Goal: Ask a question

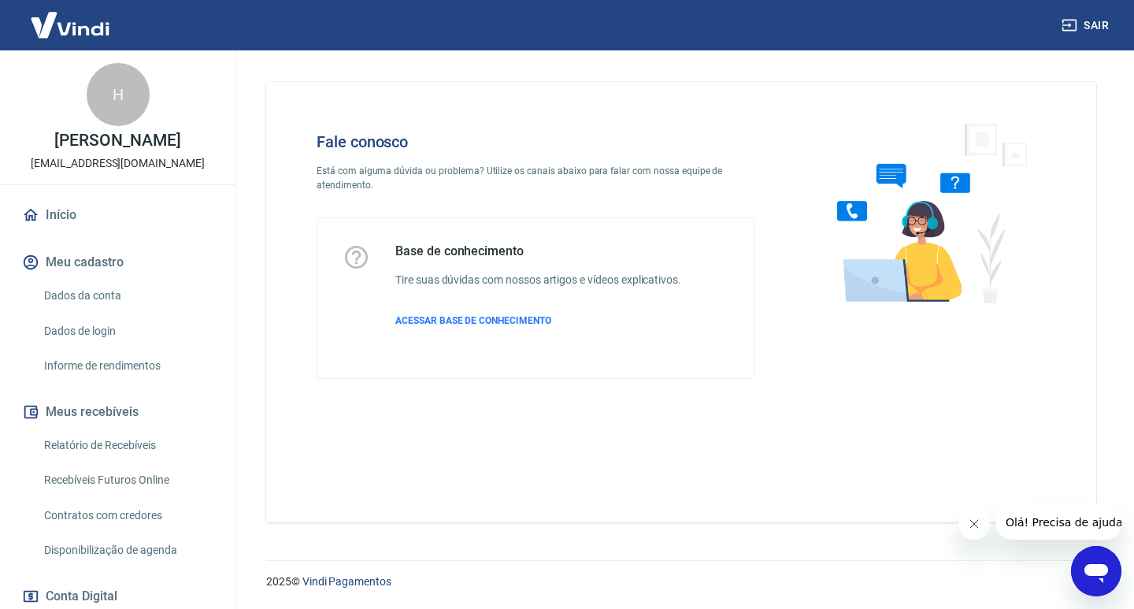
click at [1105, 574] on icon "Abrir janela de mensagens" at bounding box center [1097, 573] width 24 height 19
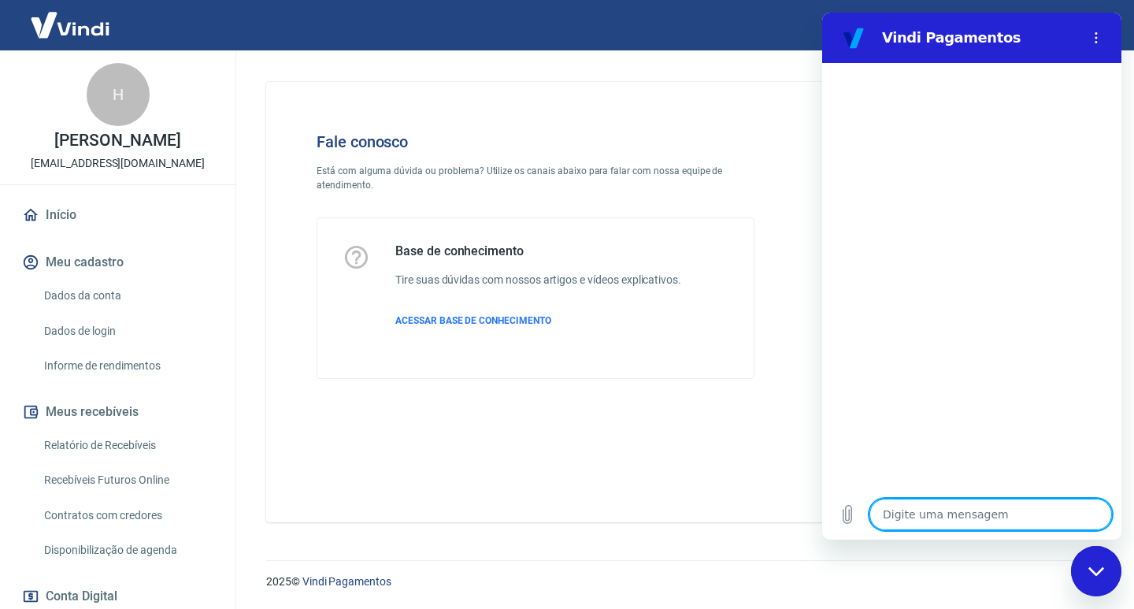
type textarea "o"
type textarea "x"
type textarea "ol"
type textarea "x"
type textarea "olá"
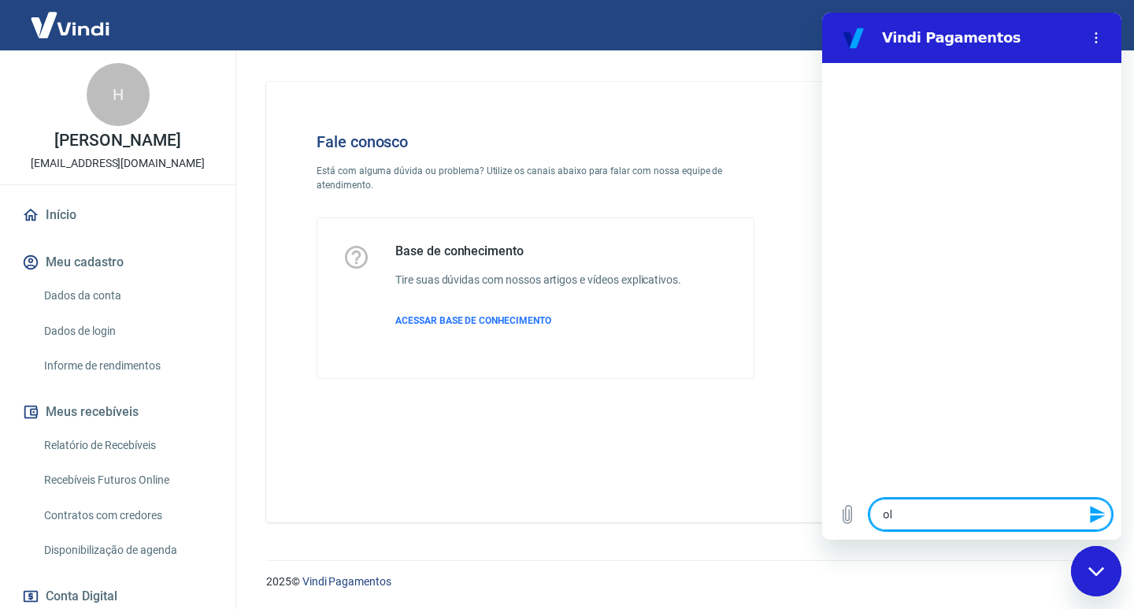
type textarea "x"
type textarea "olá"
type textarea "x"
type textarea "olá b"
type textarea "x"
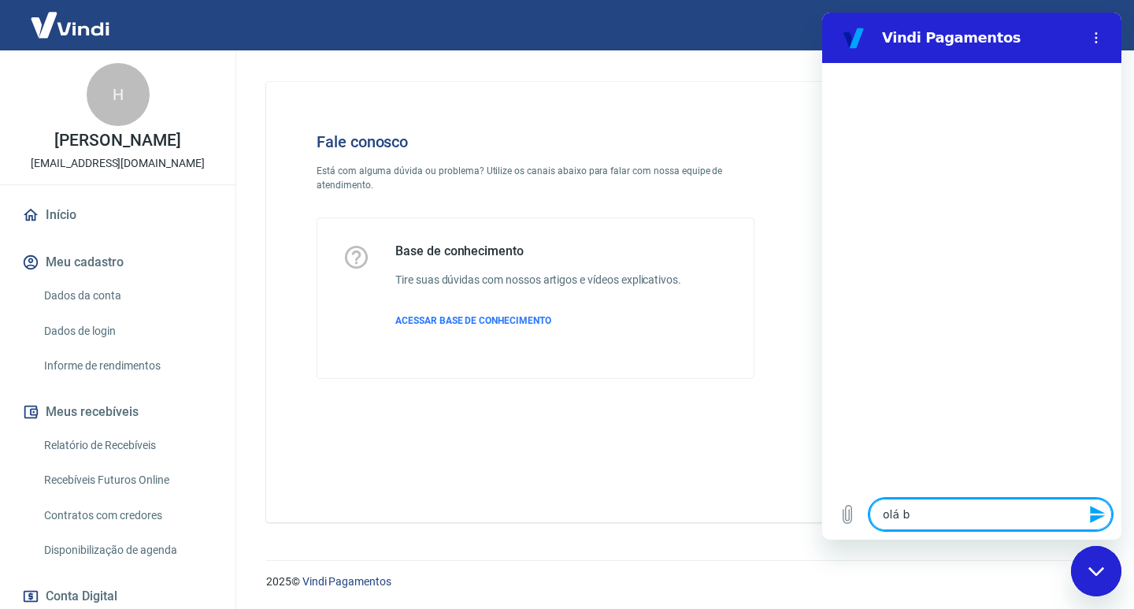
type textarea "olá bo"
type textarea "x"
type textarea "olá boa"
type textarea "x"
type textarea "olá boa"
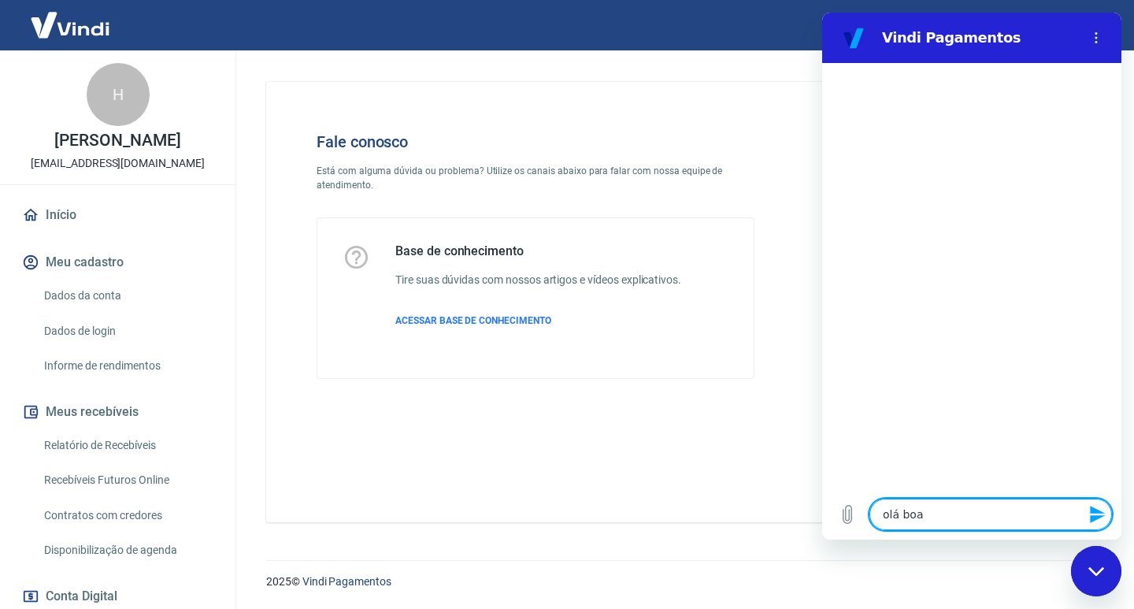
type textarea "x"
type textarea "olá boa t"
type textarea "x"
type textarea "olá boa ta"
type textarea "x"
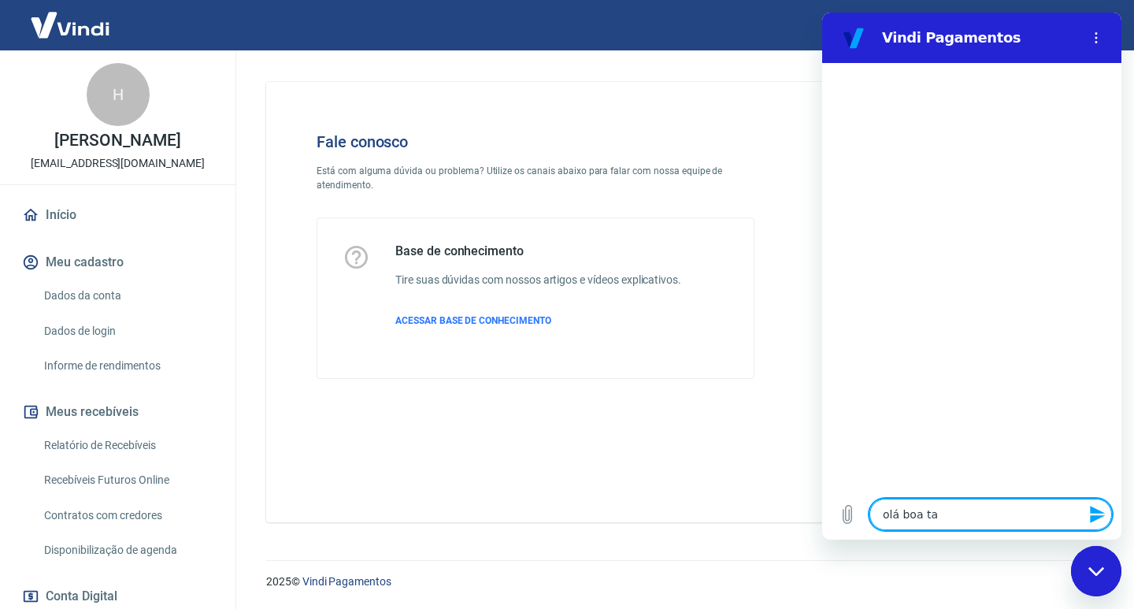
type textarea "olá boa tar"
type textarea "x"
type textarea "olá boa tard"
type textarea "x"
type textarea "olá boa tarde"
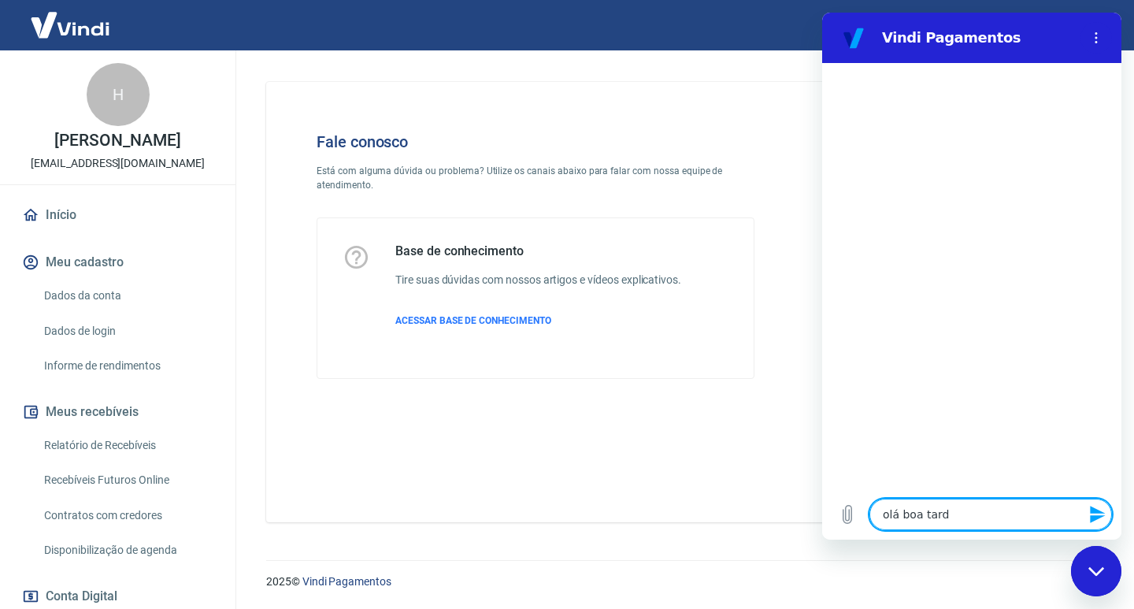
type textarea "x"
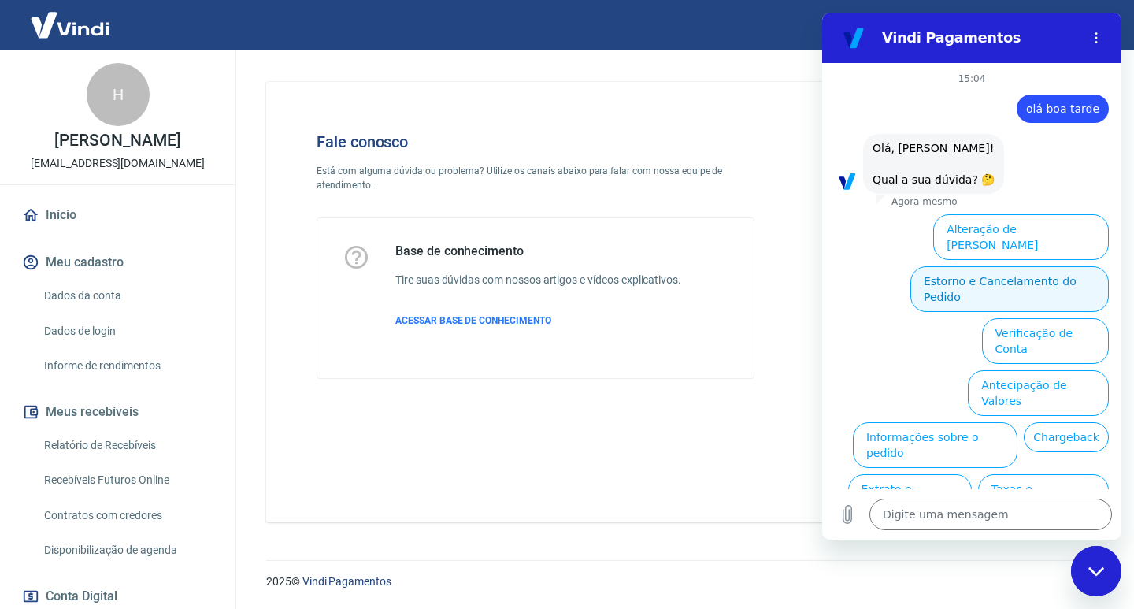
click at [949, 266] on button "Estorno e Cancelamento do Pedido" at bounding box center [1009, 289] width 198 height 46
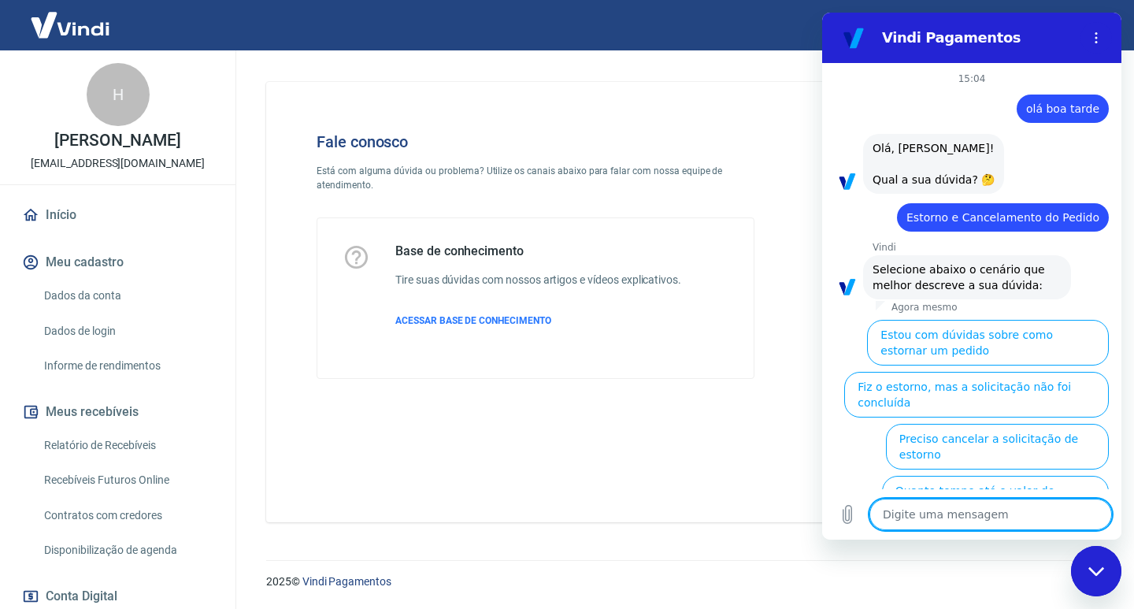
scroll to position [93, 0]
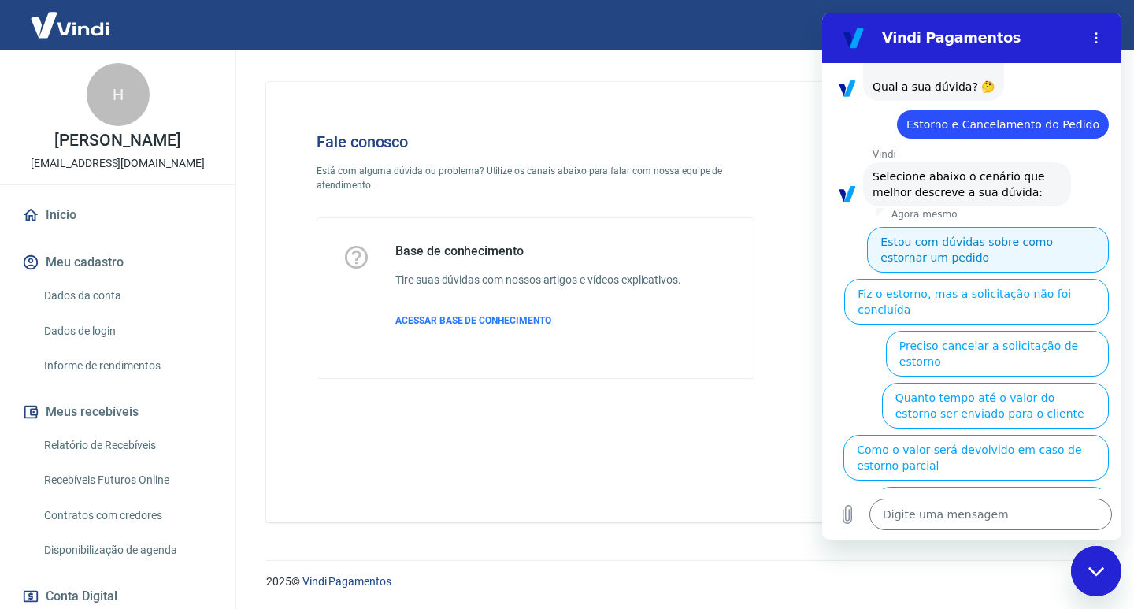
click at [955, 257] on button "Estou com dúvidas sobre como estornar um pedido" at bounding box center [988, 250] width 242 height 46
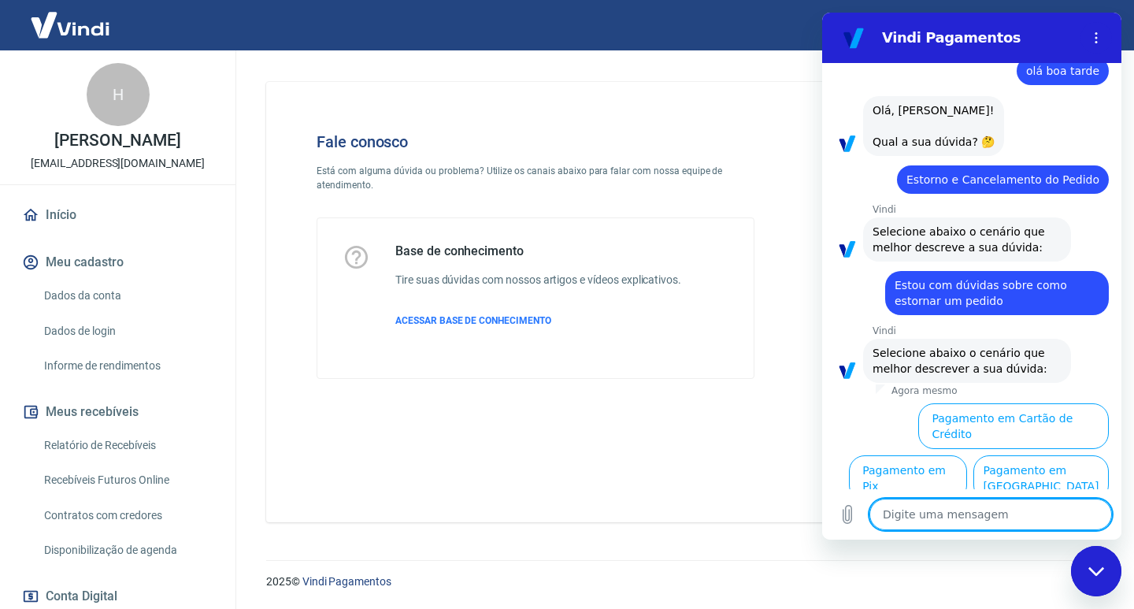
scroll to position [58, 0]
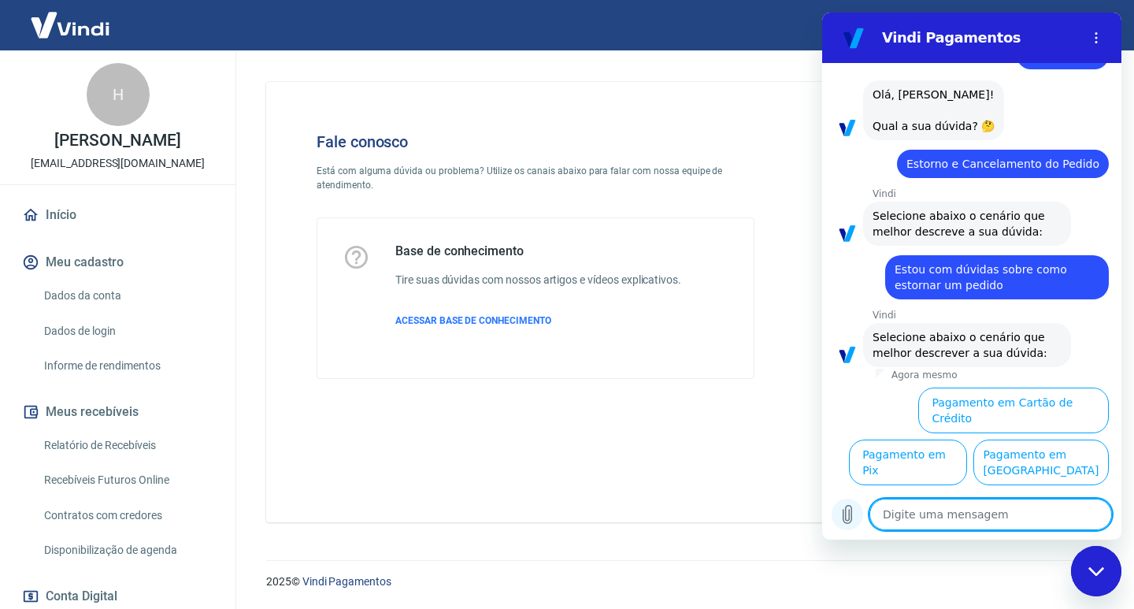
click at [856, 518] on icon "Carregar arquivo" at bounding box center [847, 514] width 19 height 19
click at [1097, 34] on circle "Menu de opções" at bounding box center [1097, 33] width 2 height 2
click at [741, 169] on p "Está com alguma dúvida ou problema? Utilize os canais abaixo para falar com nos…" at bounding box center [536, 178] width 438 height 28
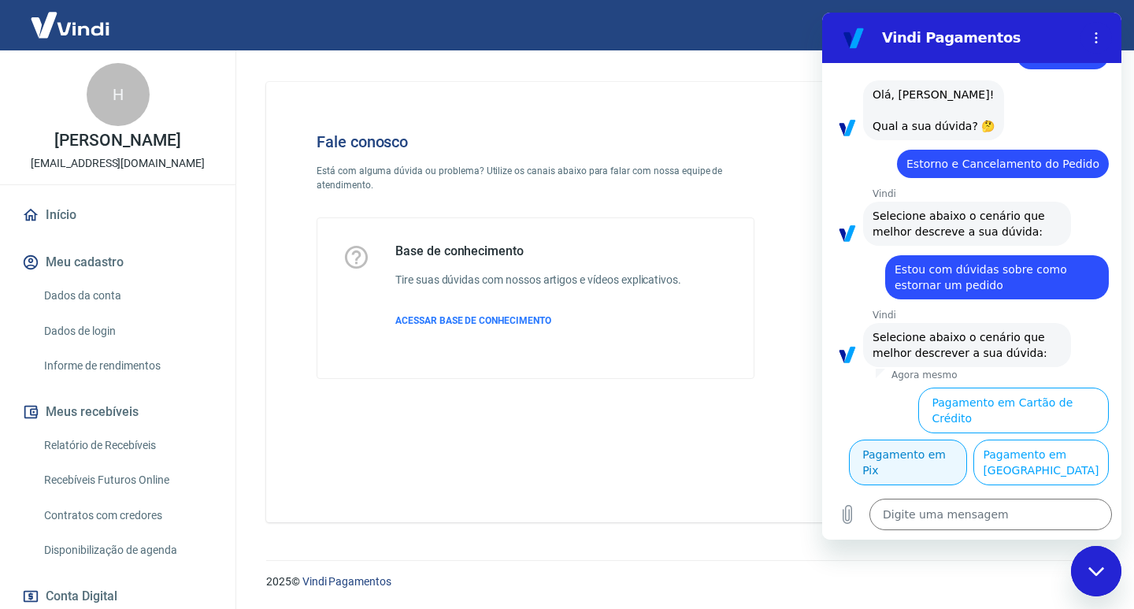
click at [967, 439] on button "Pagamento em Pix" at bounding box center [908, 462] width 118 height 46
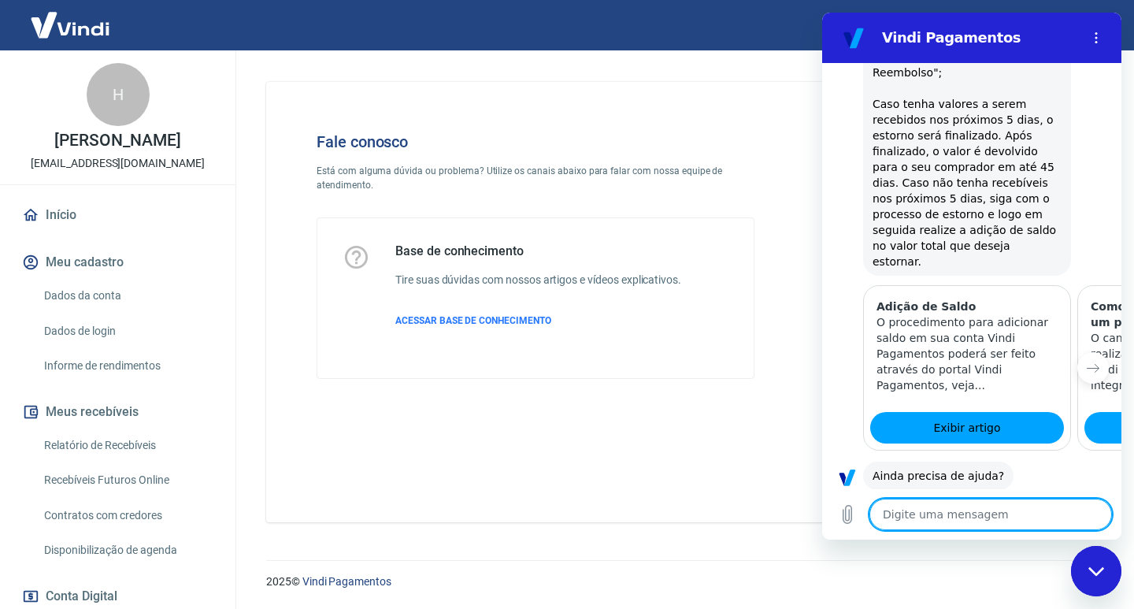
scroll to position [715, 0]
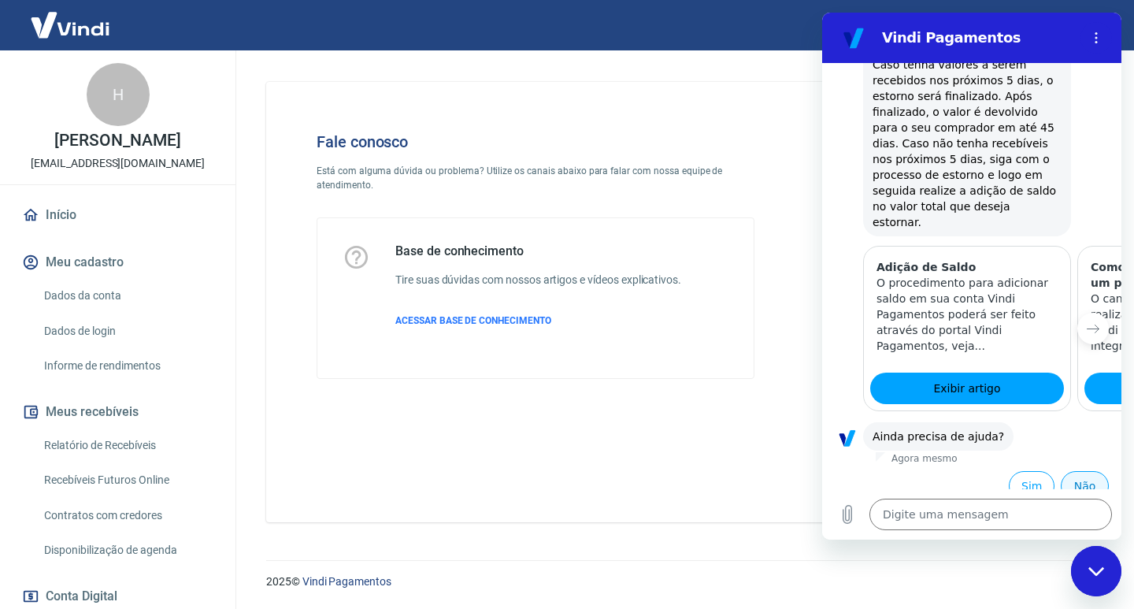
click at [1077, 471] on button "Não" at bounding box center [1085, 486] width 48 height 30
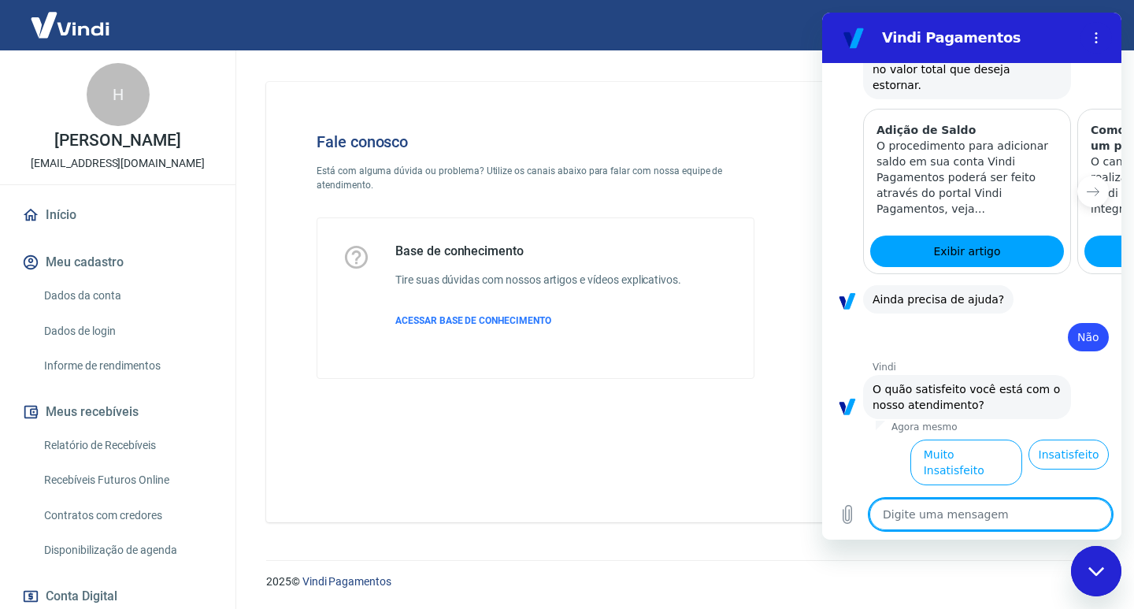
scroll to position [857, 0]
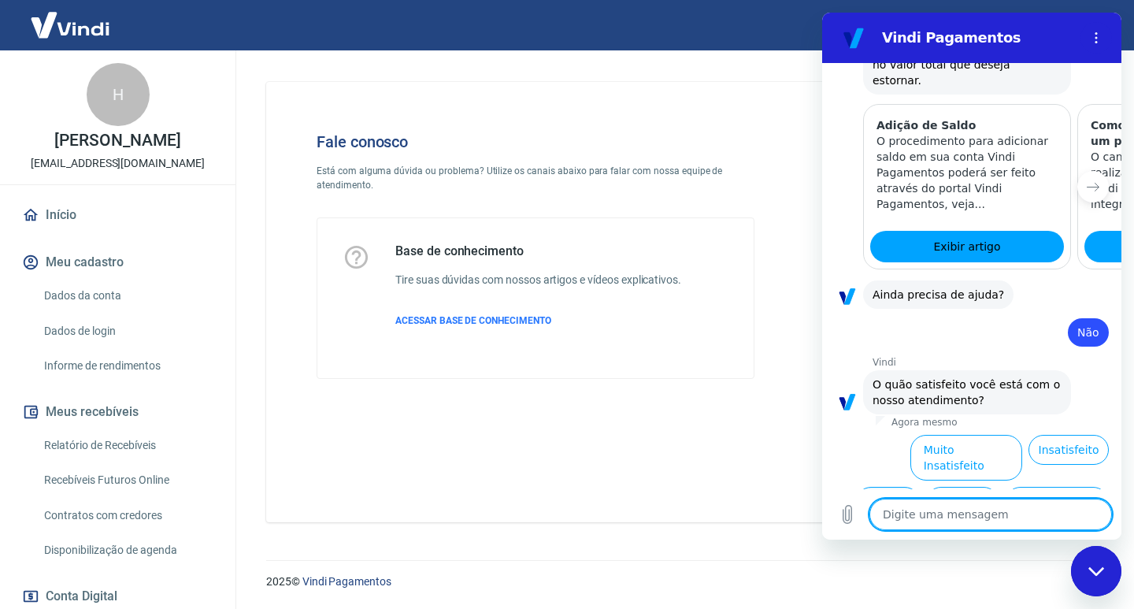
click at [864, 487] on button "Normal" at bounding box center [888, 502] width 64 height 30
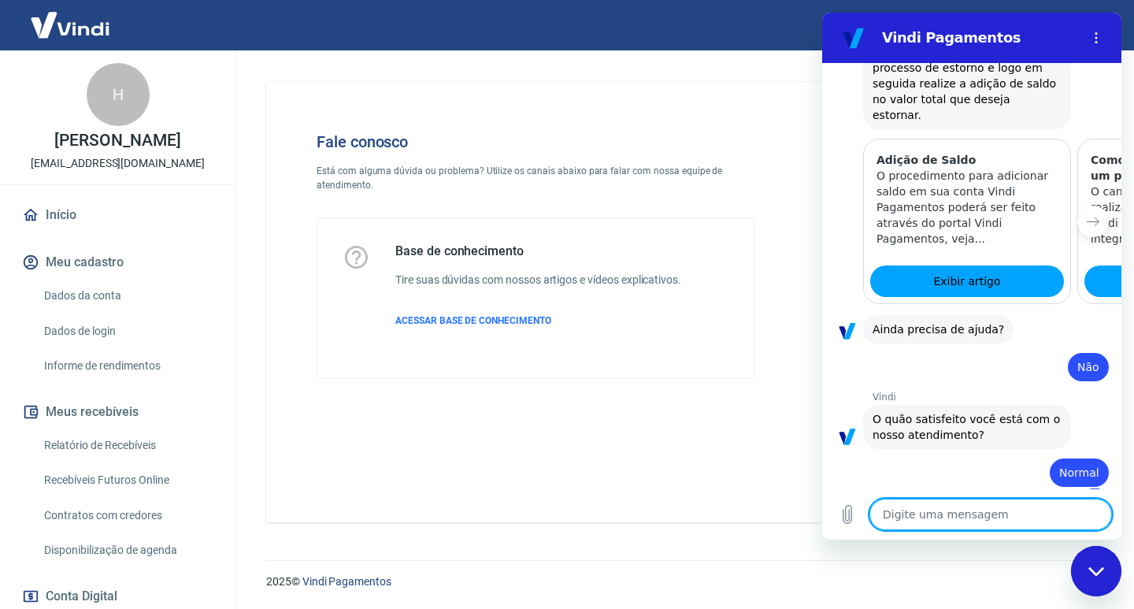
type textarea "x"
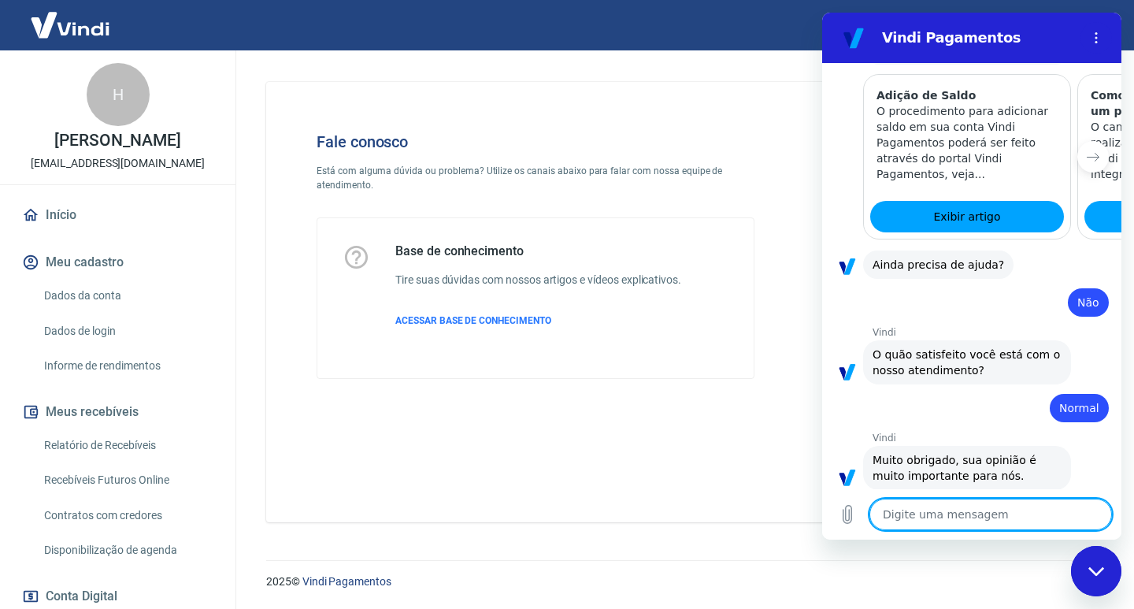
scroll to position [890, 0]
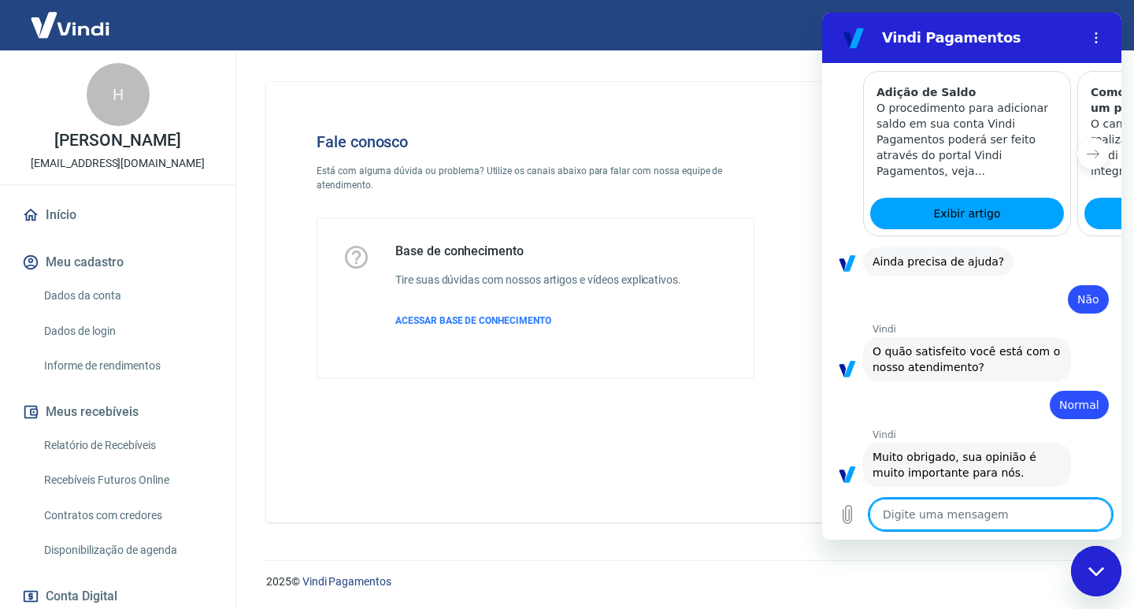
click at [717, 397] on div "Fale conosco Está com alguma dúvida ou problema? Utilize os canais abaixo para …" at bounding box center [535, 255] width 488 height 297
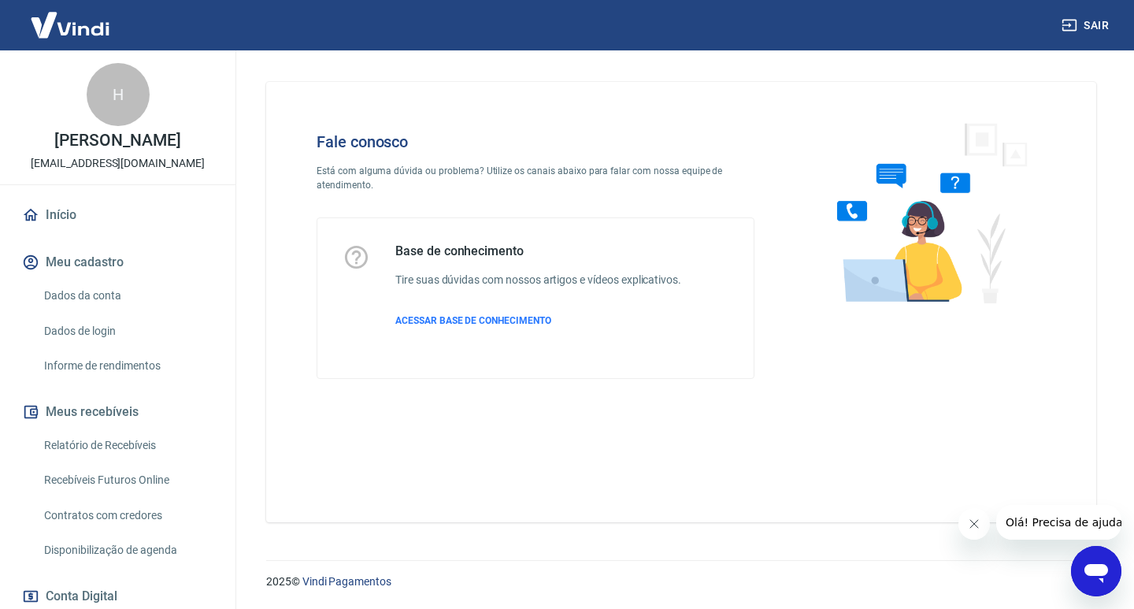
click at [1097, 564] on icon "Abrir janela de mensagens" at bounding box center [1097, 573] width 24 height 19
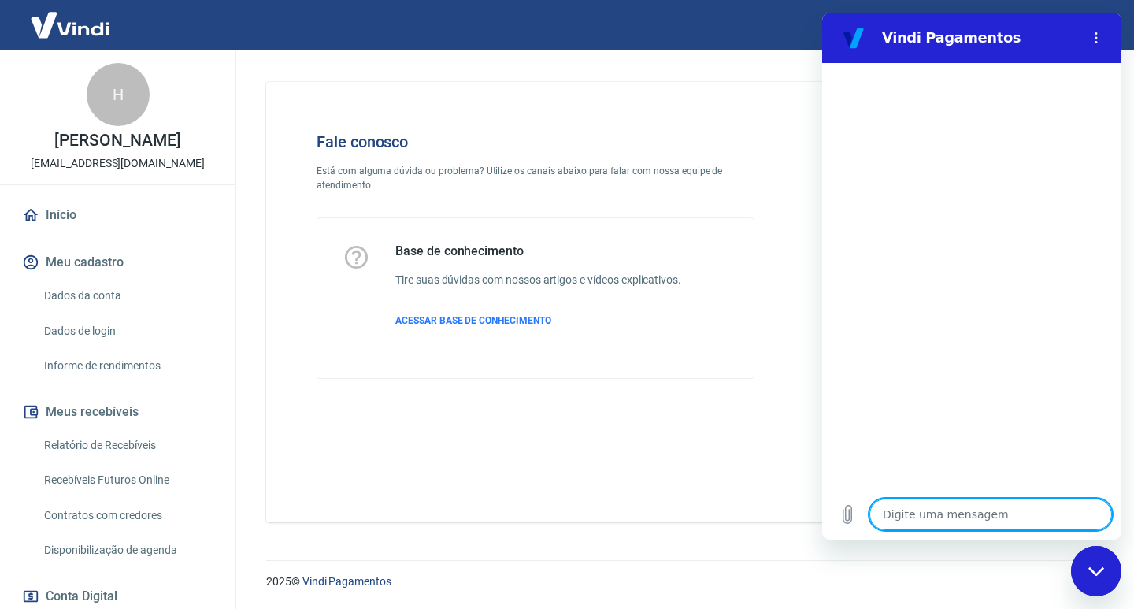
type textarea "o"
type textarea "x"
type textarea "ol"
type textarea "x"
type textarea "olá"
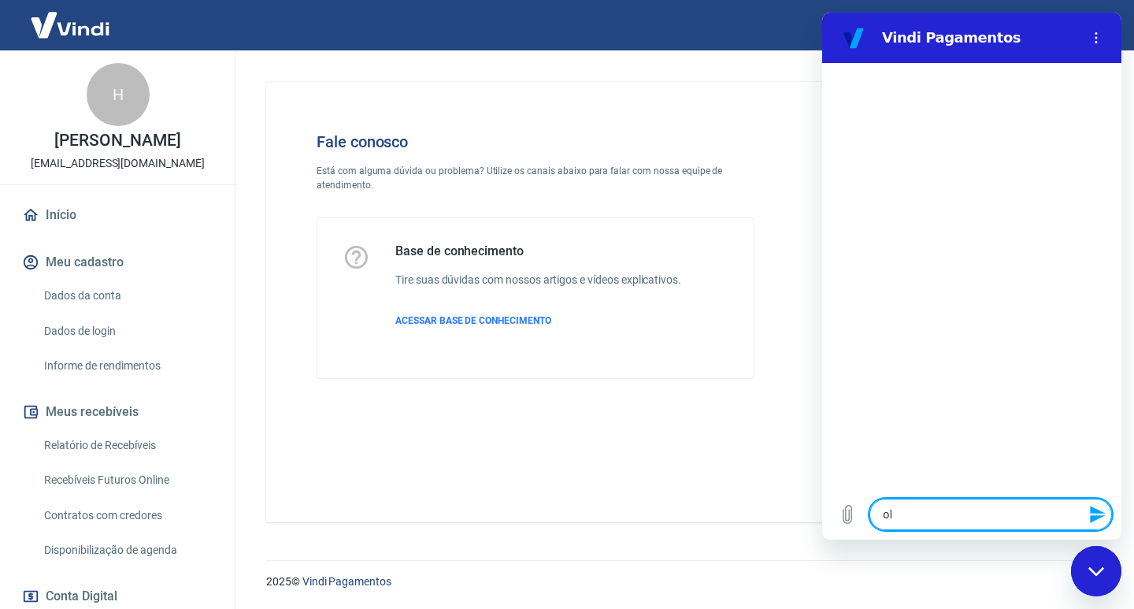
type textarea "x"
type textarea "olá"
type textarea "x"
type textarea "olá b"
type textarea "x"
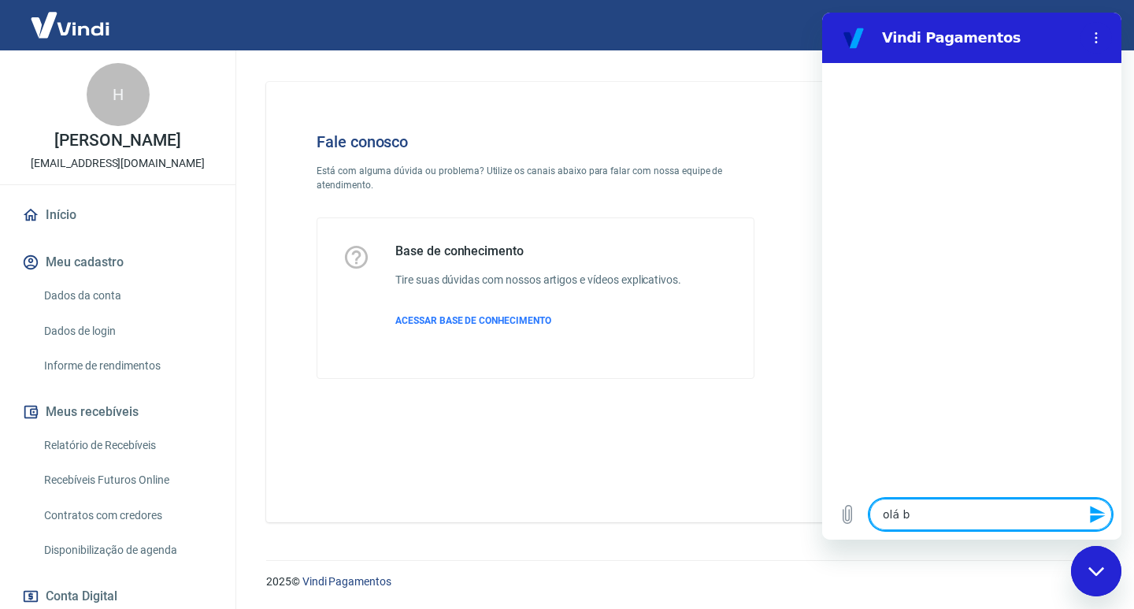
type textarea "olá bo"
type textarea "x"
type textarea "olá boa"
type textarea "x"
type textarea "olá boa"
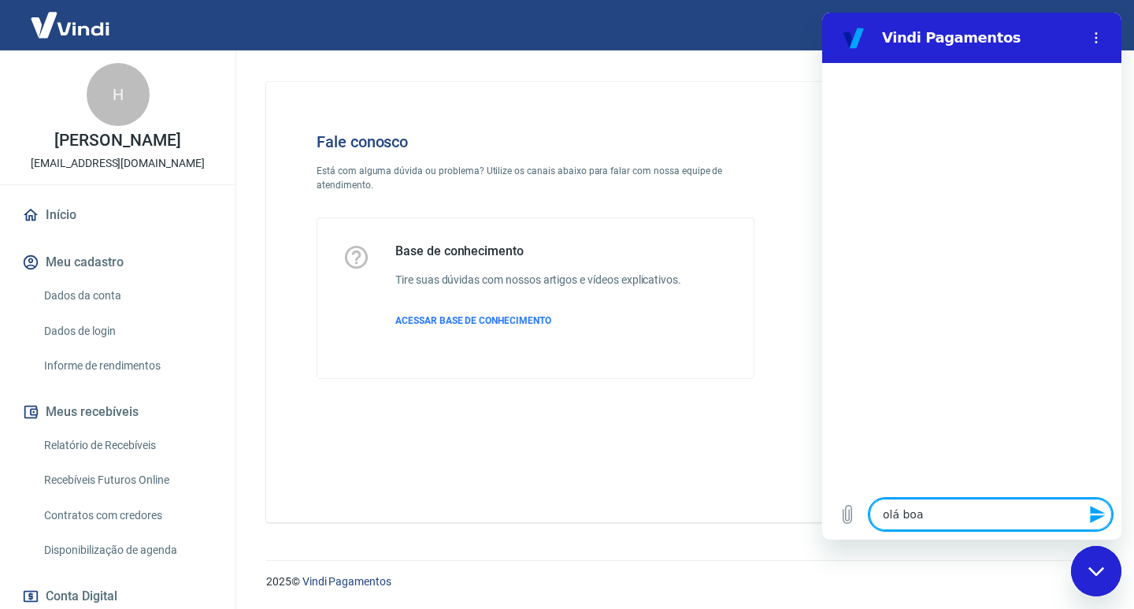
type textarea "x"
type textarea "olá boa t"
type textarea "x"
type textarea "olá boa ta"
type textarea "x"
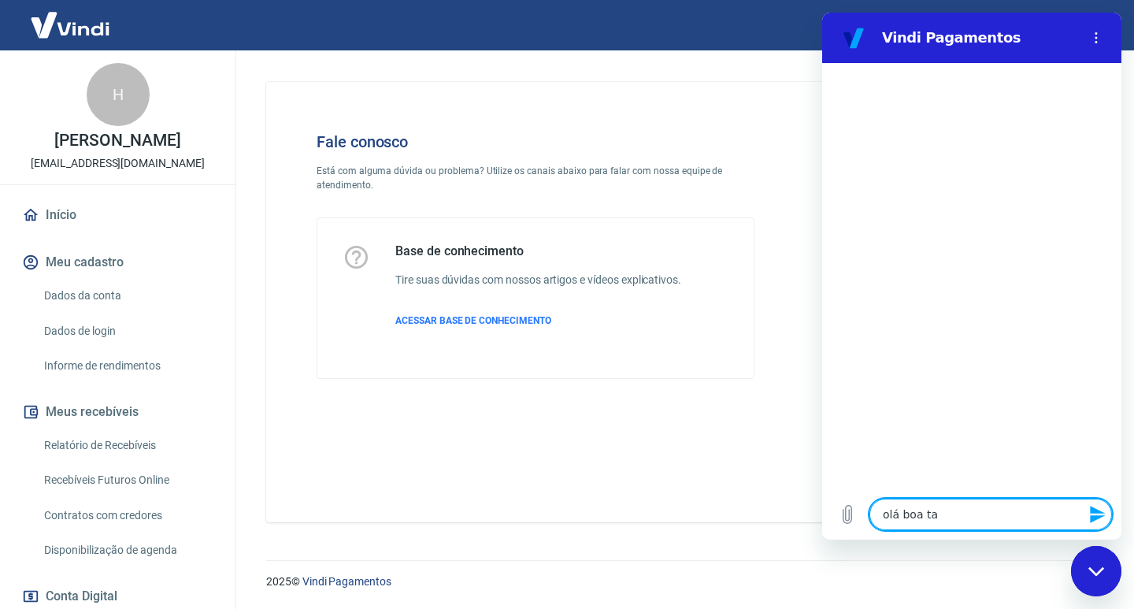
type textarea "olá boa tar"
type textarea "x"
type textarea "olá boa tard"
type textarea "x"
type textarea "olá boa tarde"
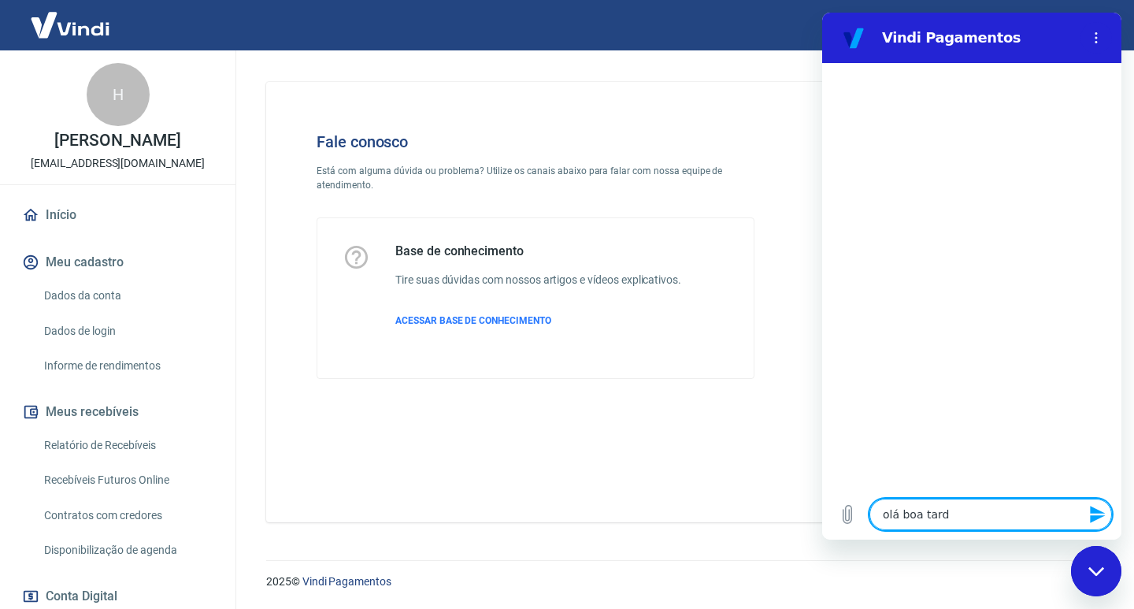
type textarea "x"
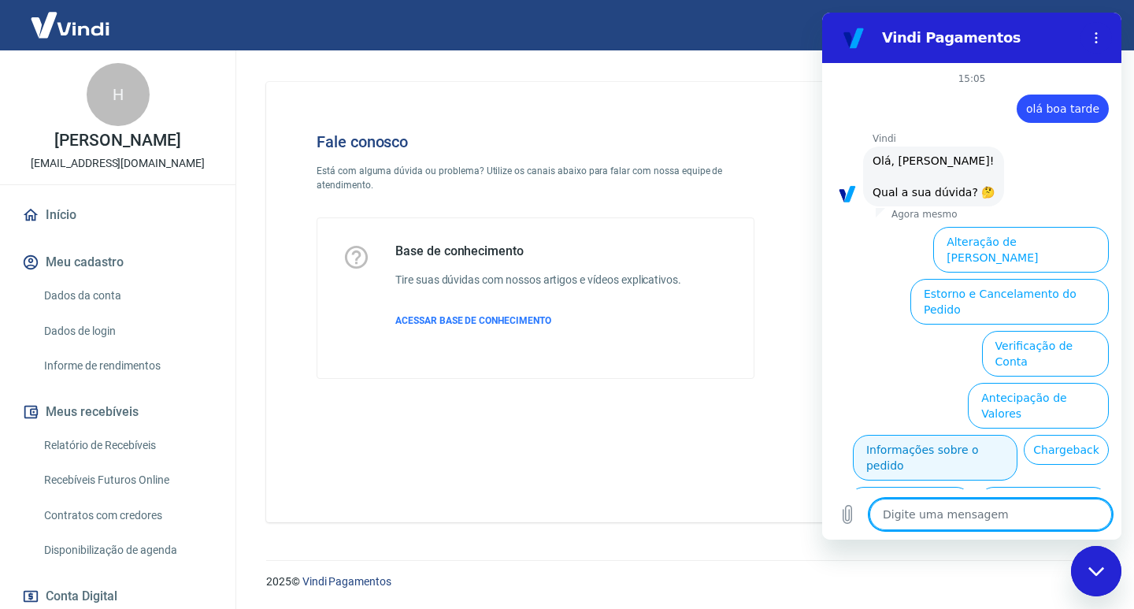
click at [970, 435] on button "Informações sobre o pedido" at bounding box center [935, 458] width 165 height 46
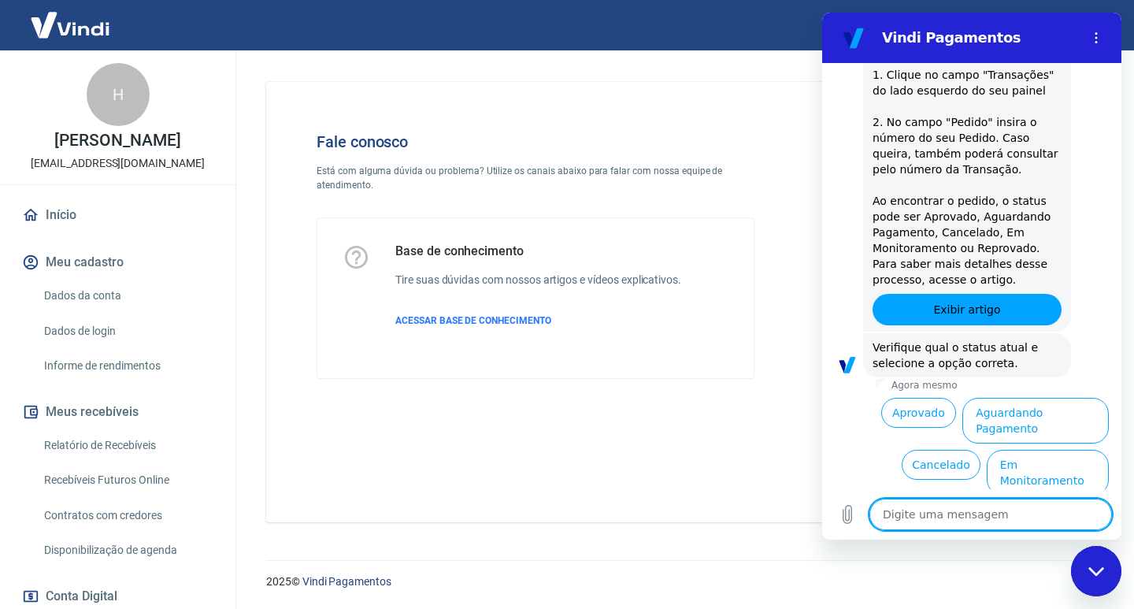
scroll to position [332, 0]
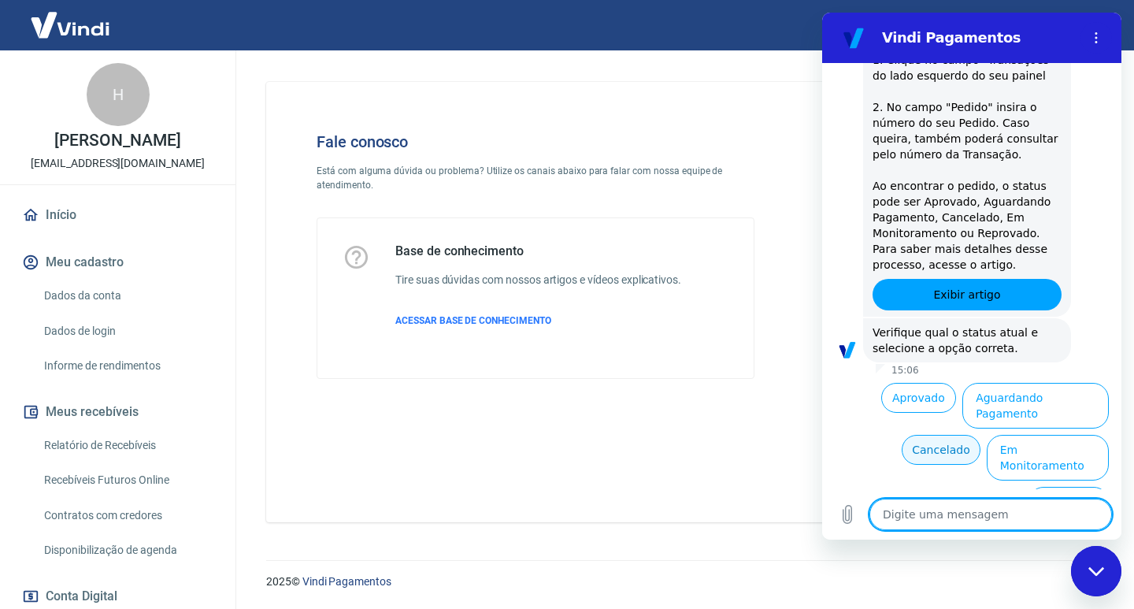
click at [904, 444] on button "Cancelado" at bounding box center [941, 450] width 78 height 30
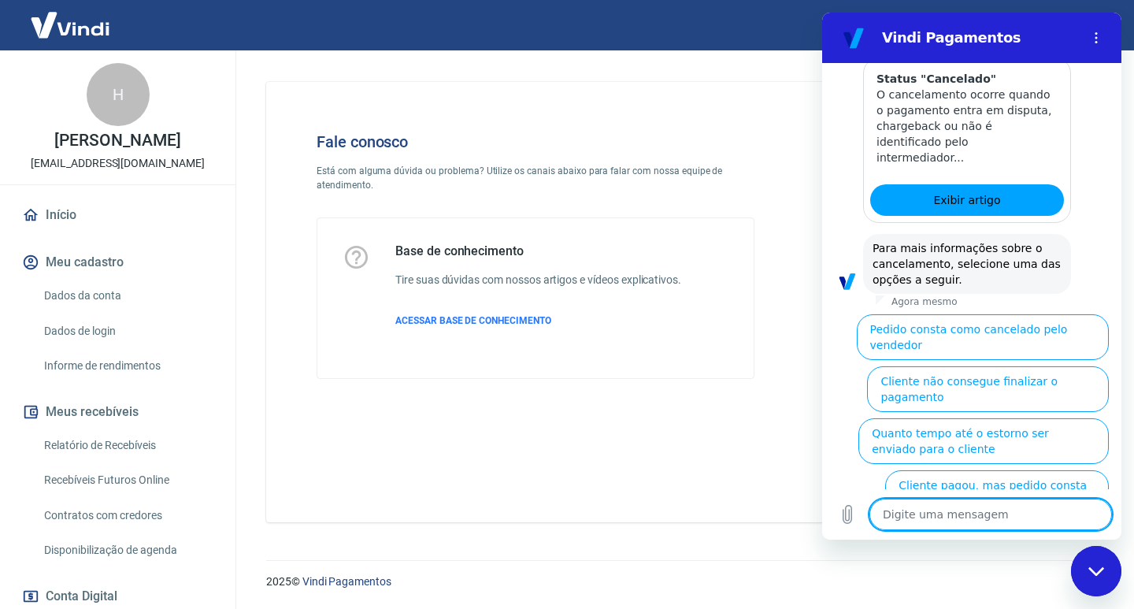
scroll to position [1055, 0]
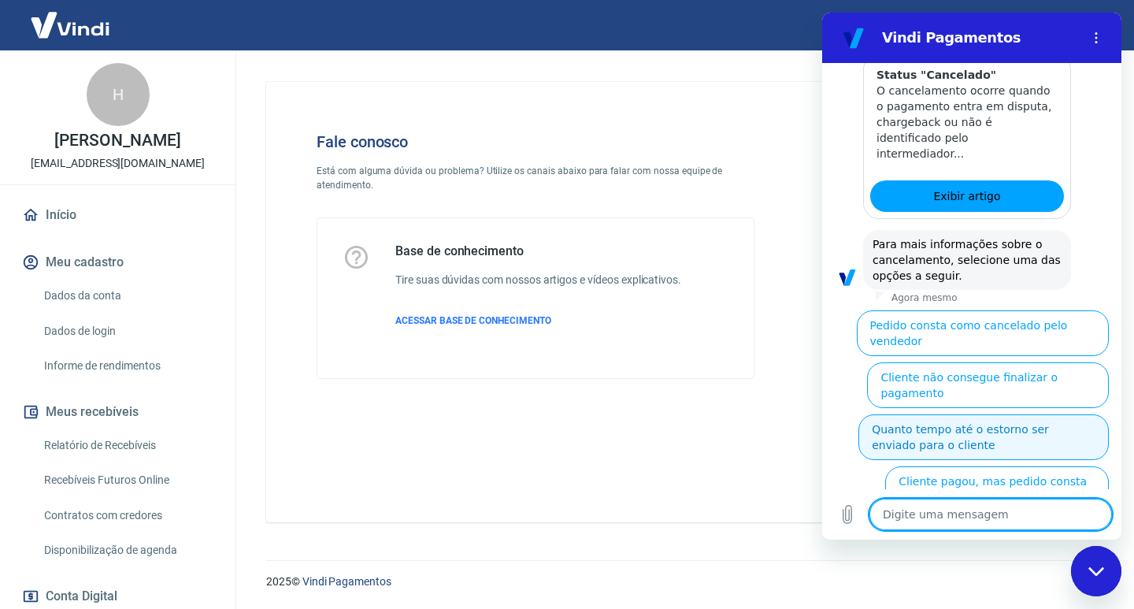
click at [977, 414] on button "Quanto tempo até o estorno ser enviado para o cliente" at bounding box center [983, 437] width 250 height 46
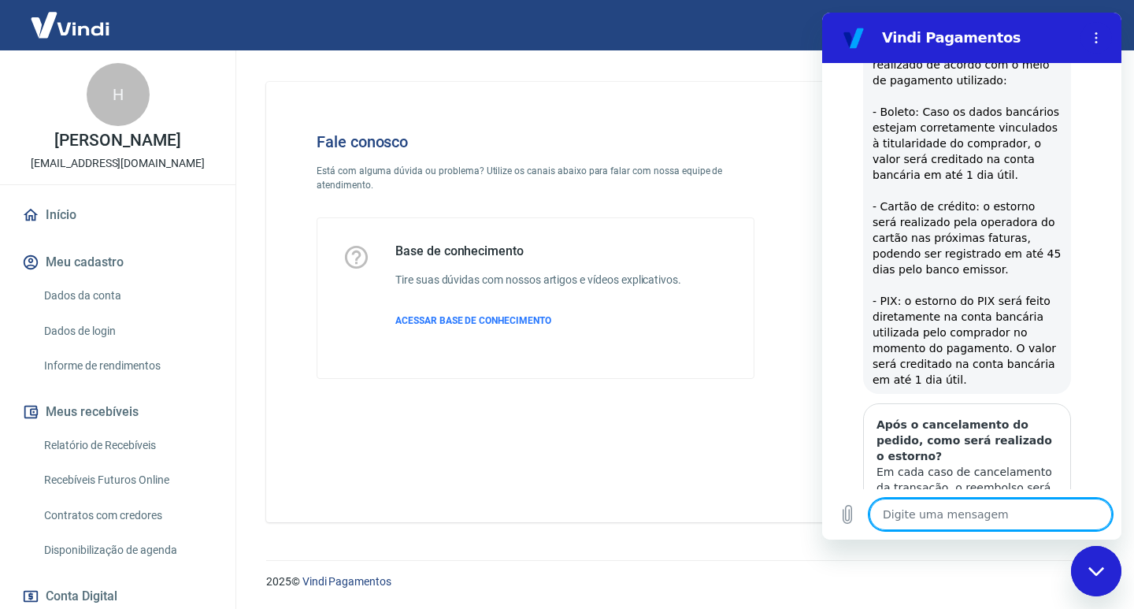
scroll to position [1561, 0]
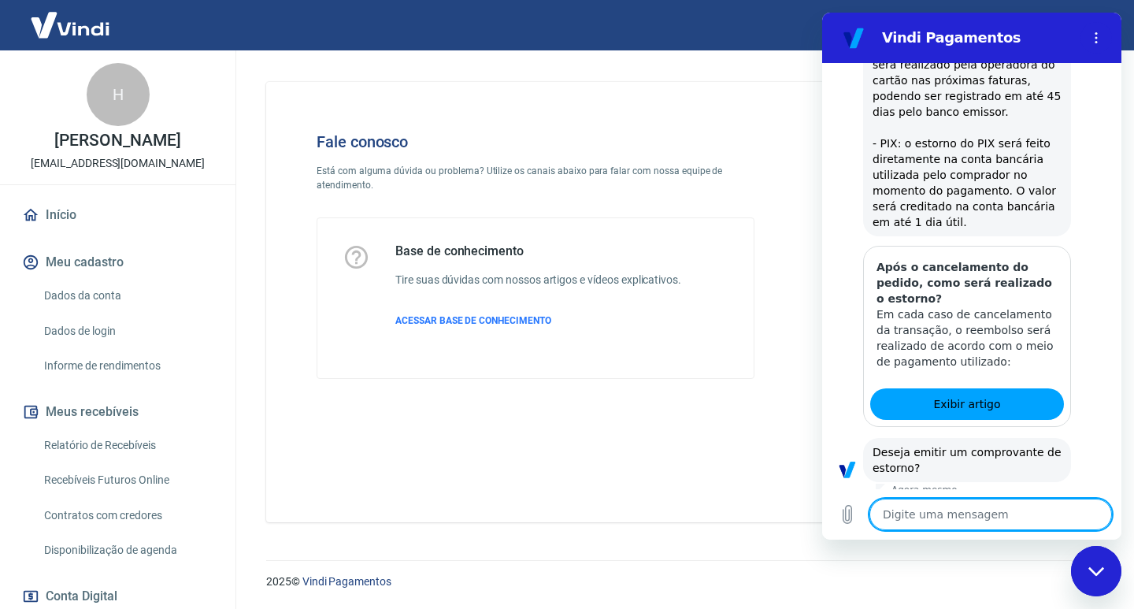
click at [1014, 502] on button "Sim" at bounding box center [1032, 517] width 46 height 30
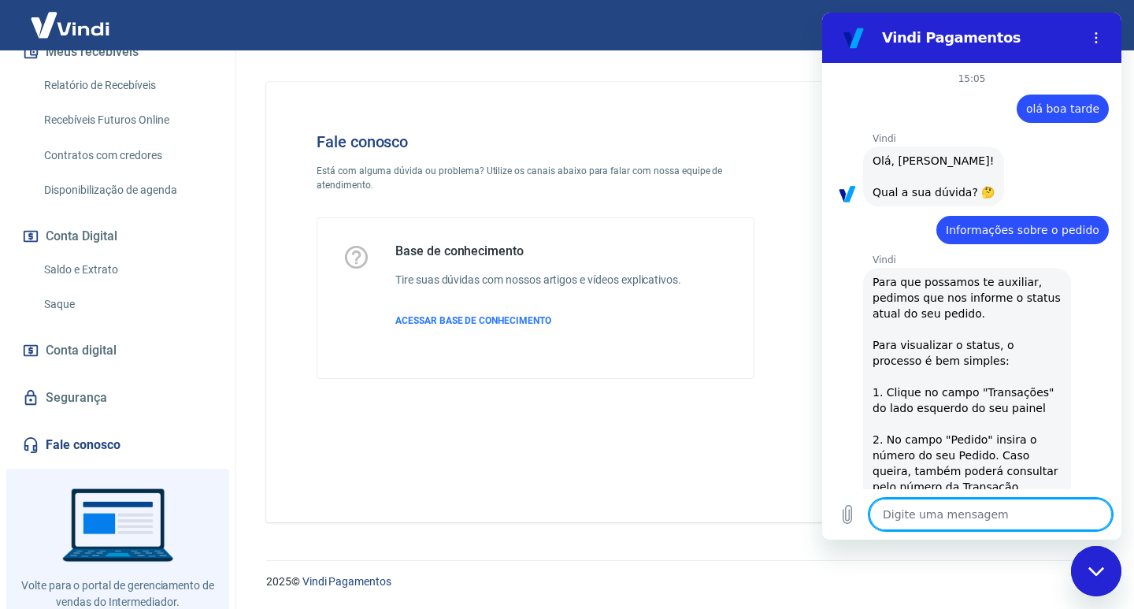
scroll to position [404, 0]
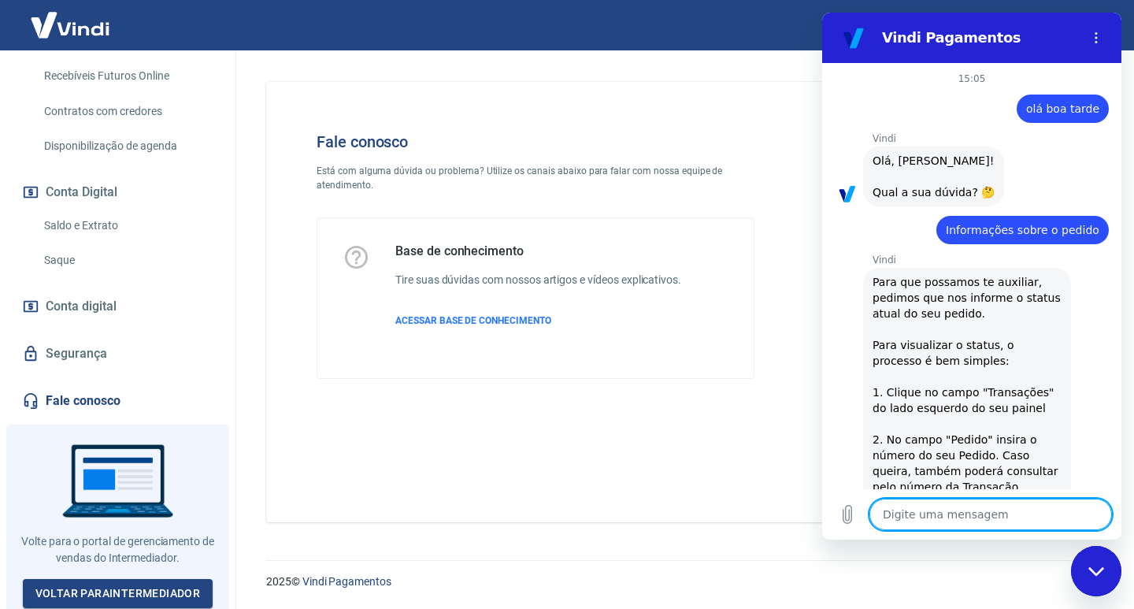
type textarea "x"
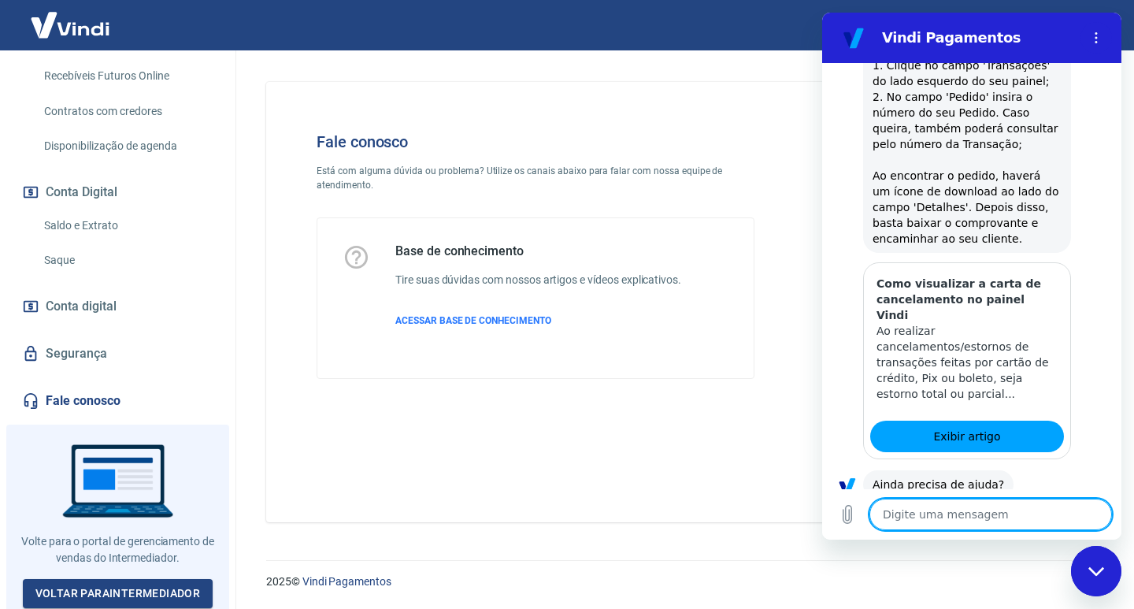
scroll to position [2149, 0]
click at [946, 514] on textarea at bounding box center [991, 515] width 243 height 32
type textarea "g"
type textarea "x"
type textarea "go"
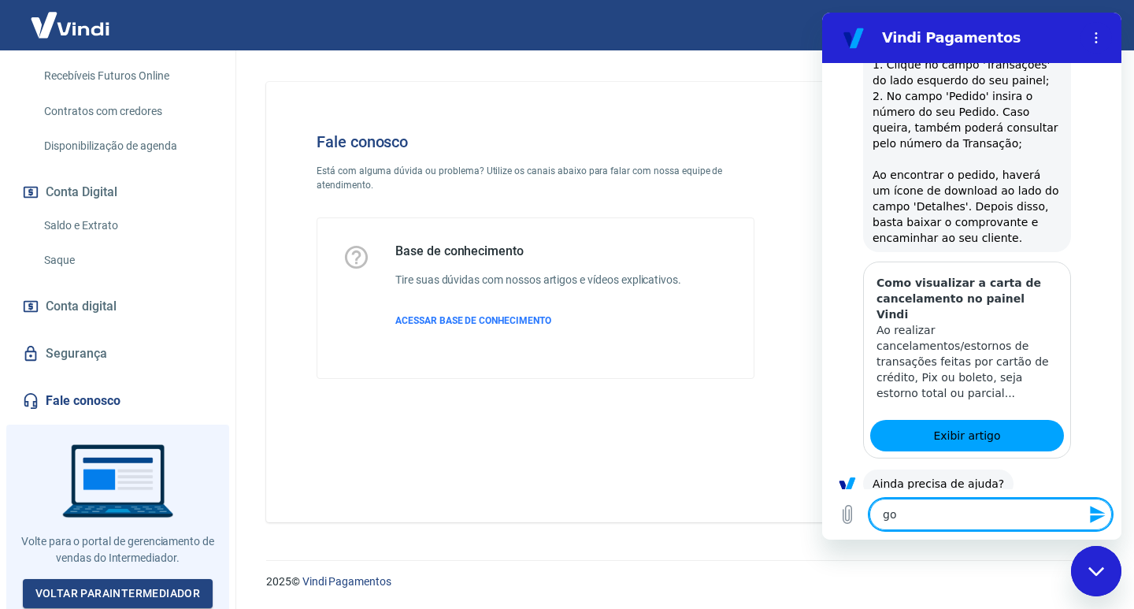
type textarea "x"
type textarea "gos"
type textarea "x"
type textarea "gost"
type textarea "x"
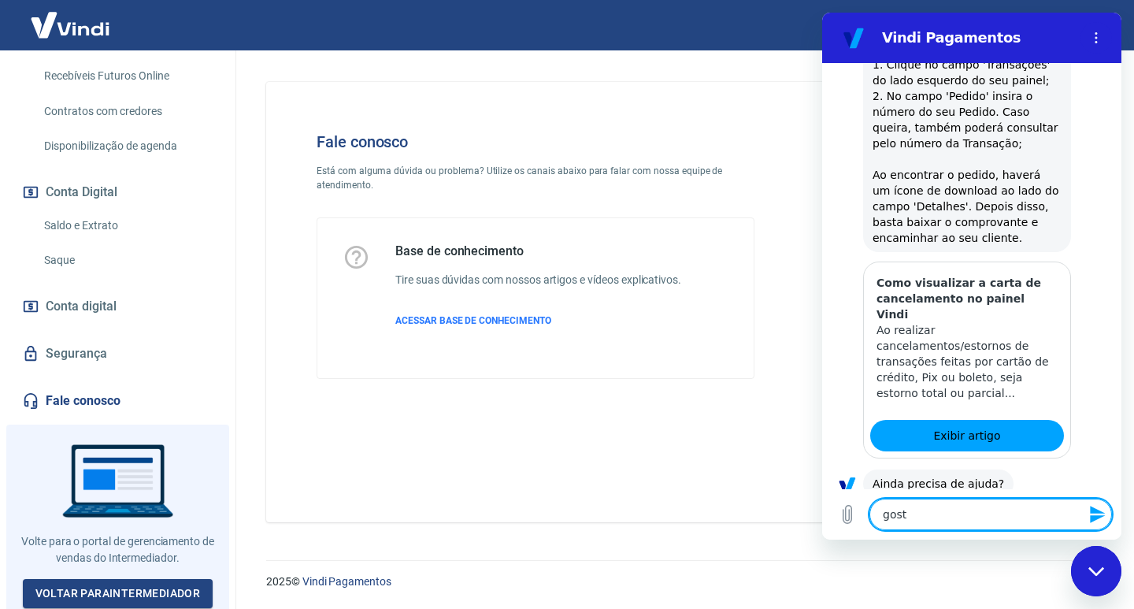
type textarea "gosta"
type textarea "x"
type textarea "gostar"
type textarea "x"
type textarea "gostari"
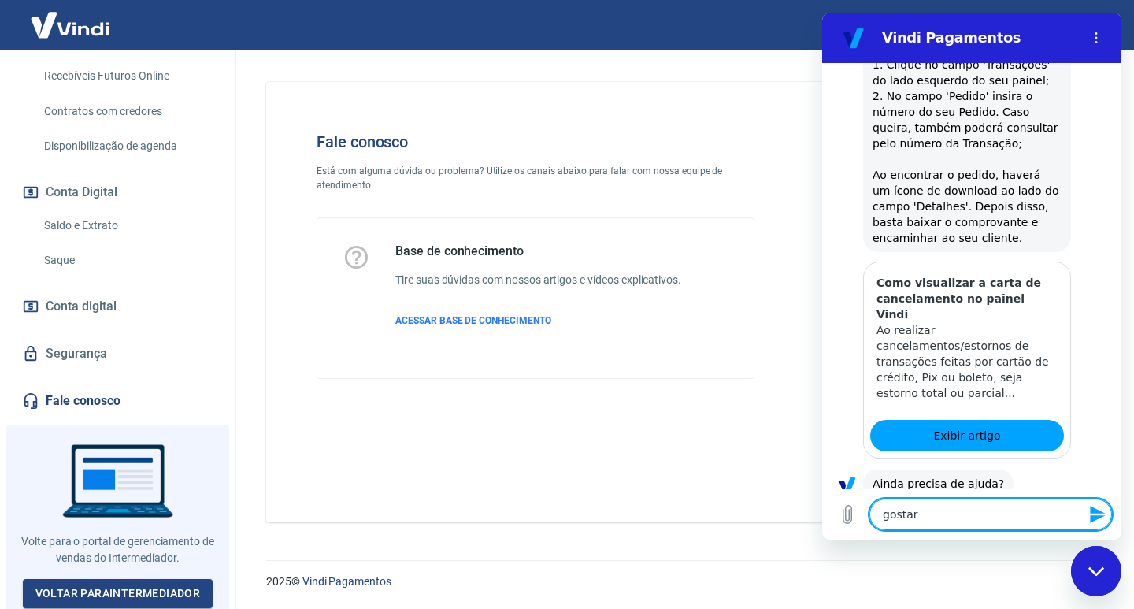
type textarea "x"
type textarea "gostaria"
type textarea "x"
type textarea "gostaria"
type textarea "x"
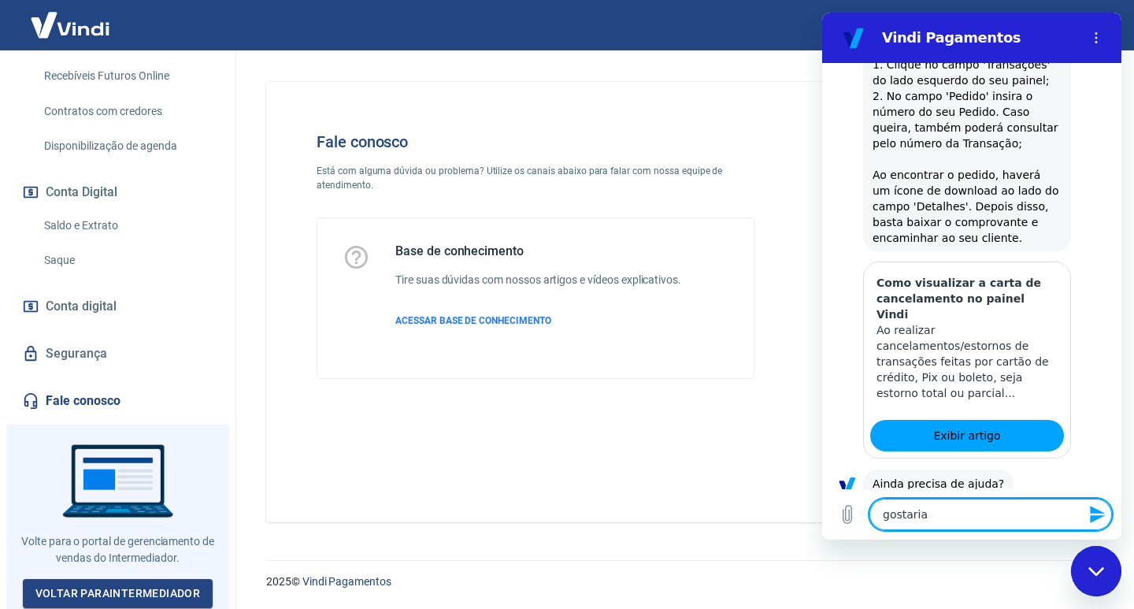
type textarea "gostaria d"
type textarea "x"
type textarea "gostaria de"
type textarea "x"
type textarea "gostaria de"
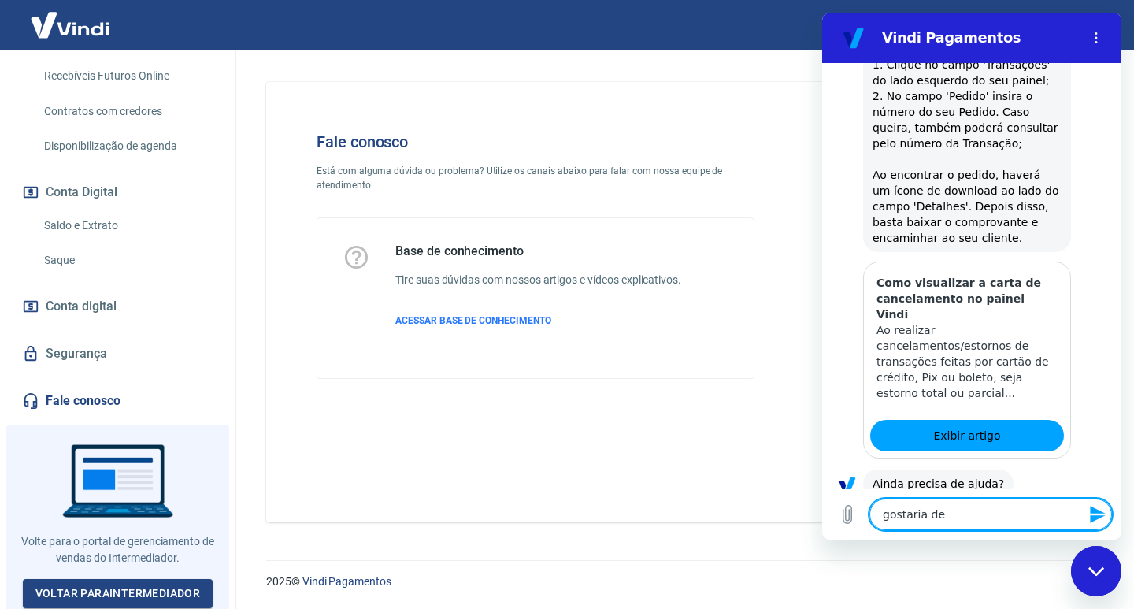
type textarea "x"
type textarea "gostaria de a"
type textarea "x"
type textarea "gostaria de at"
type textarea "x"
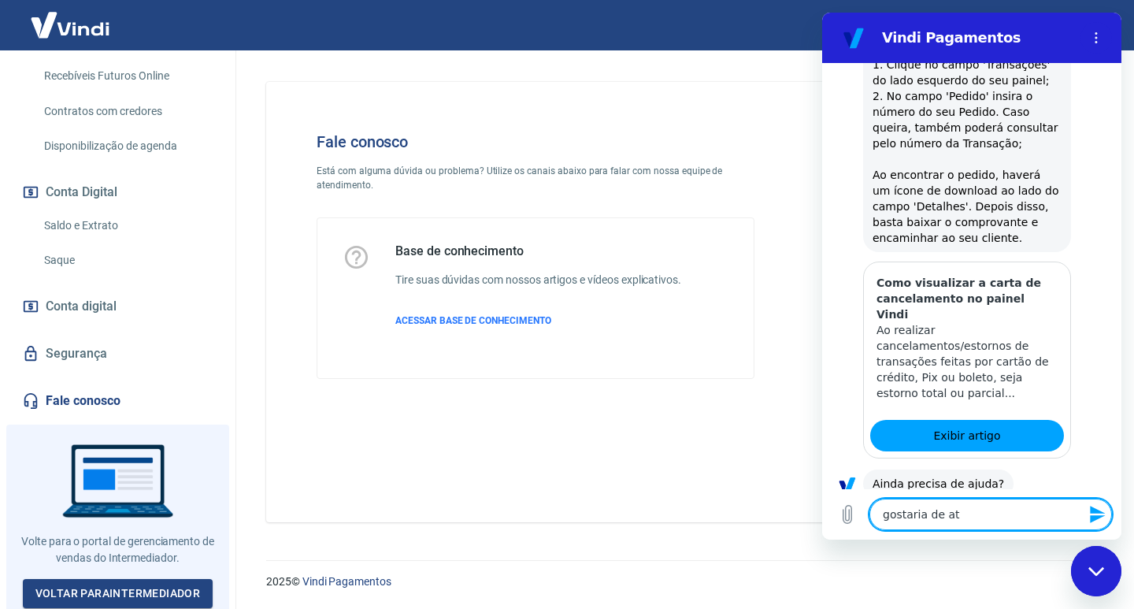
type textarea "gostaria de ate"
type textarea "x"
type textarea "gostaria de aten"
type textarea "x"
type textarea "gostaria de atend"
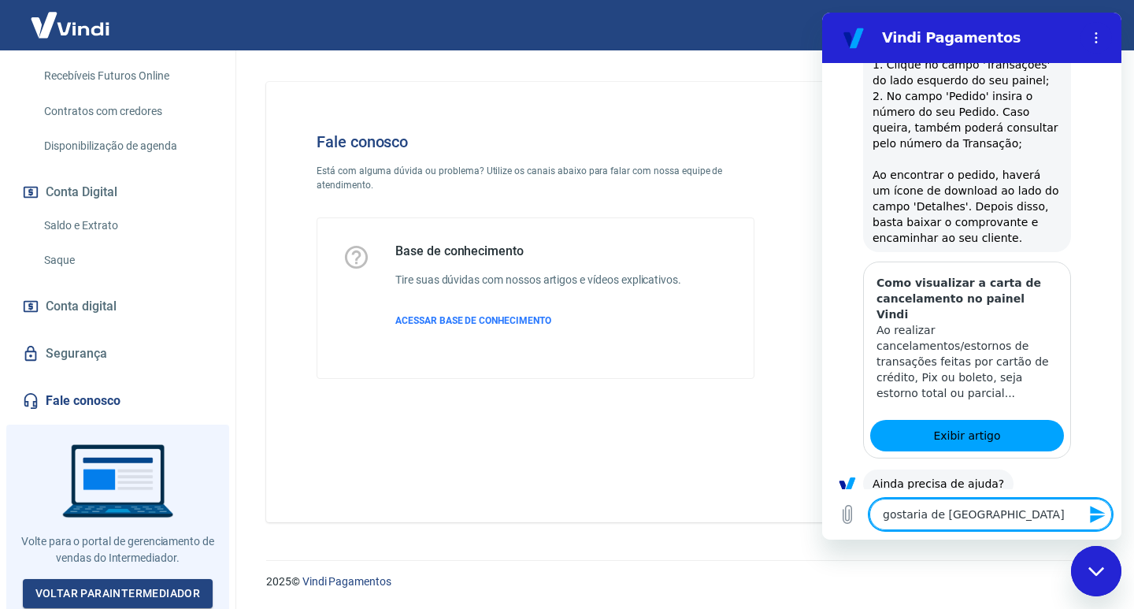
type textarea "x"
type textarea "gostaria de atendi"
type textarea "x"
type textarea "gostaria de atendim"
type textarea "x"
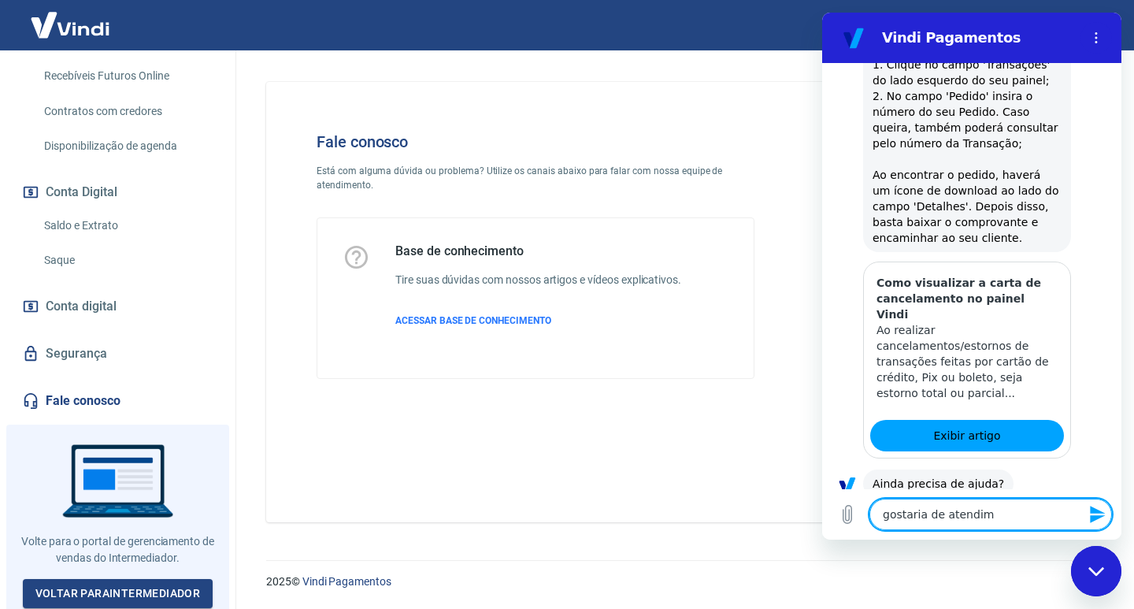
type textarea "gostaria de atendime"
type textarea "x"
type textarea "gostaria de atendimen"
type textarea "x"
type textarea "gostaria de atendiment"
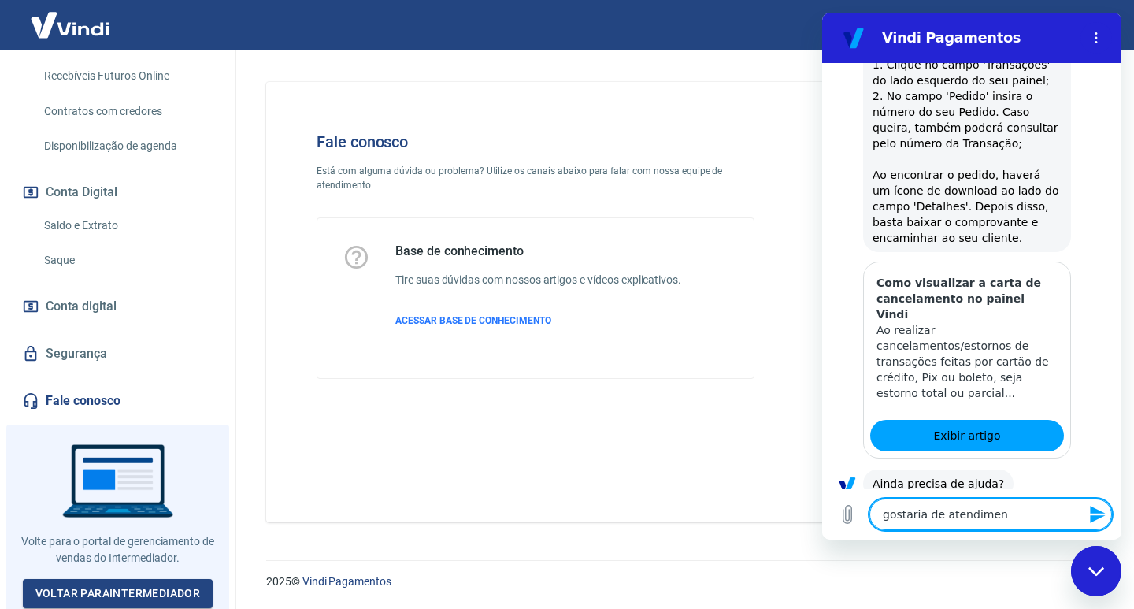
type textarea "x"
type textarea "gostaria de atendimento"
type textarea "x"
type textarea "gostaria de atendimento"
type textarea "x"
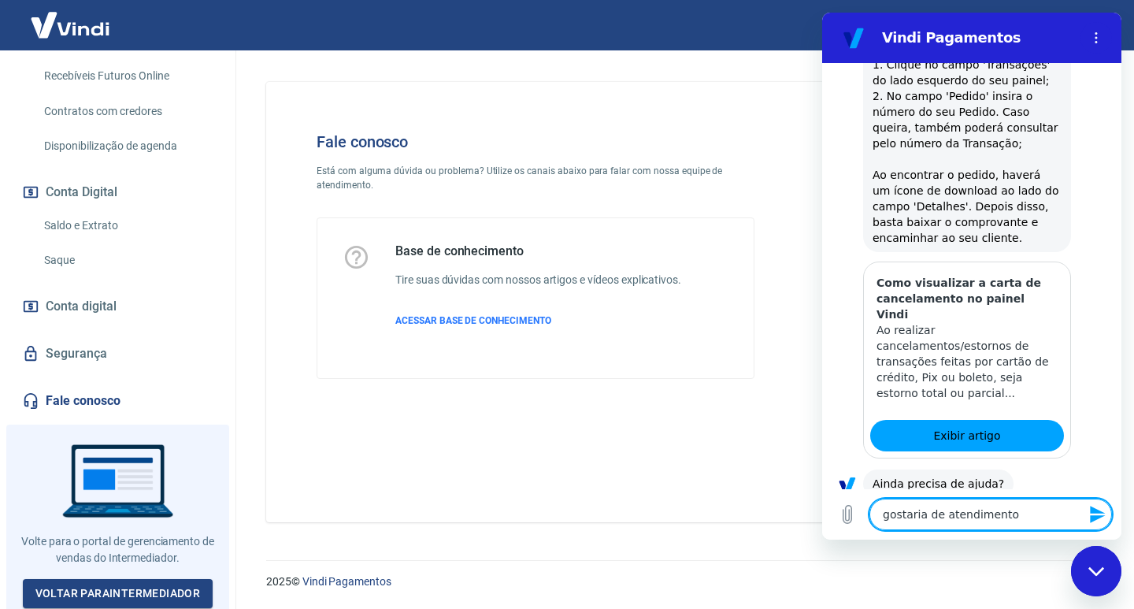
type textarea "gostaria de atendimento h"
type textarea "x"
type textarea "gostaria de atendimento hu"
type textarea "x"
type textarea "gostaria de atendimento hum"
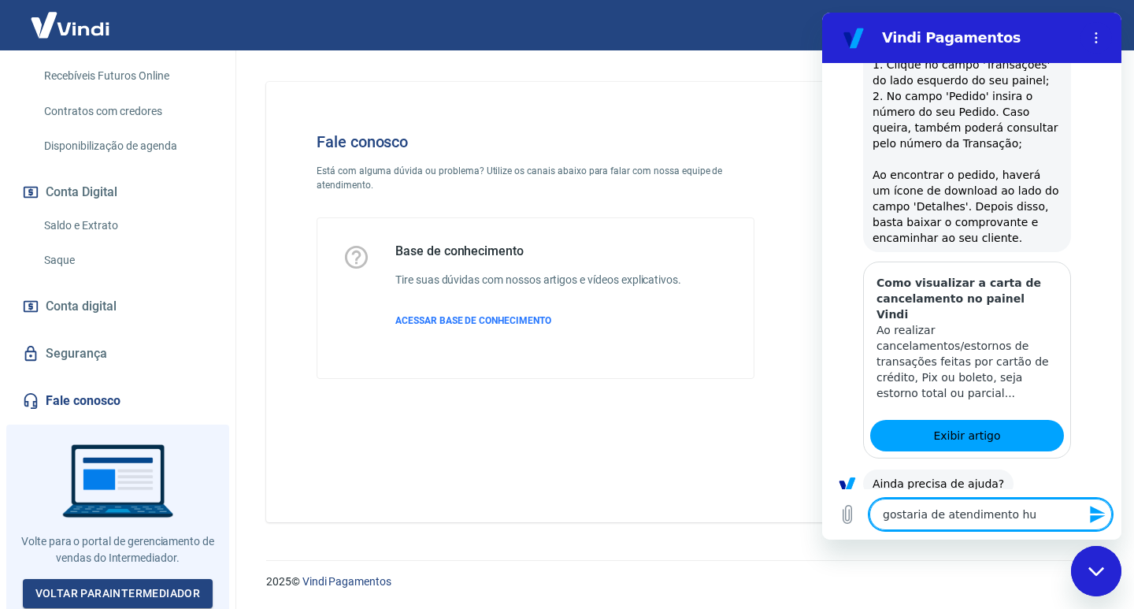
type textarea "x"
type textarea "gostaria de atendimento huma"
type textarea "x"
type textarea "gostaria de atendimento human"
type textarea "x"
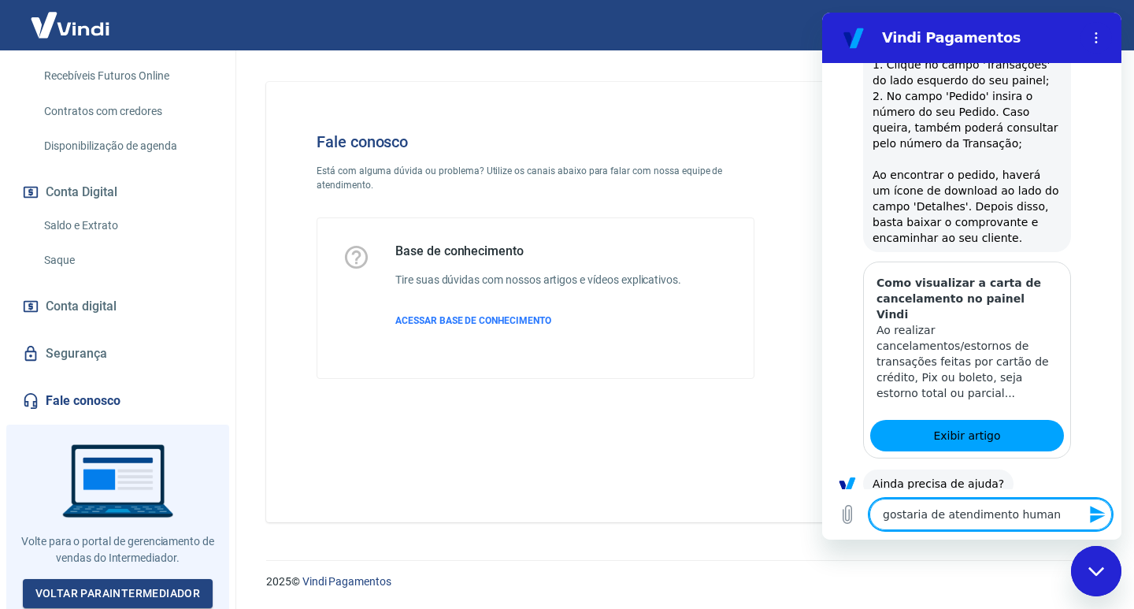
type textarea "gostaria de atendimento humani"
type textarea "x"
type textarea "gostaria de atendimento humaniz"
type textarea "x"
type textarea "gostaria de atendimento humaniza"
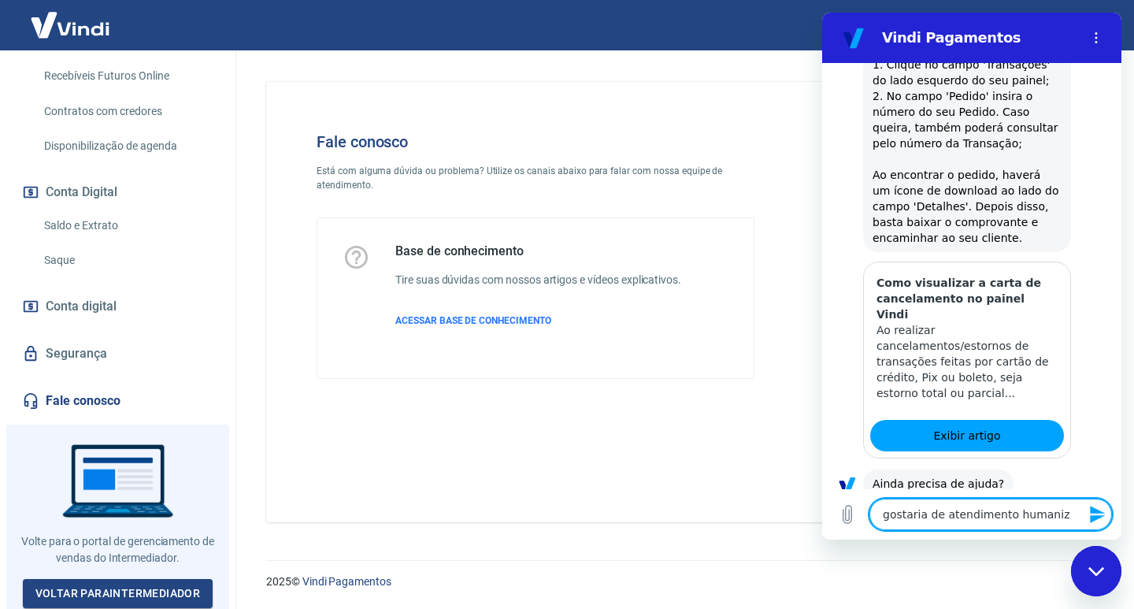
type textarea "x"
type textarea "gostaria de atendimento humanizad"
type textarea "x"
type textarea "gostaria de atendimento humanizado"
type textarea "x"
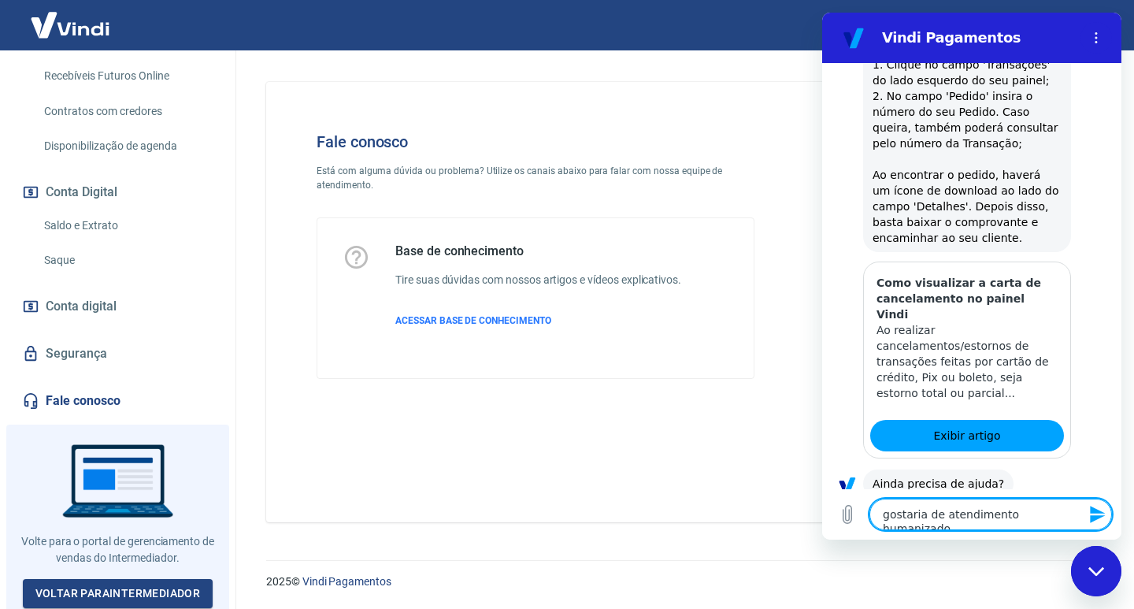
type textarea "gostaria de atendimento humanizado"
type textarea "x"
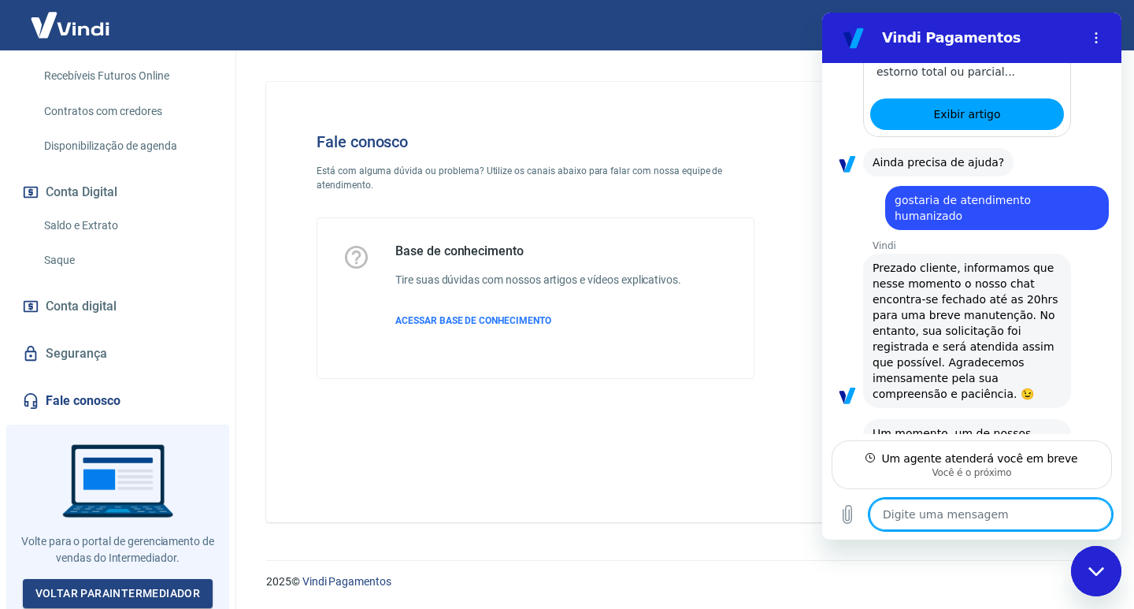
scroll to position [2468, 0]
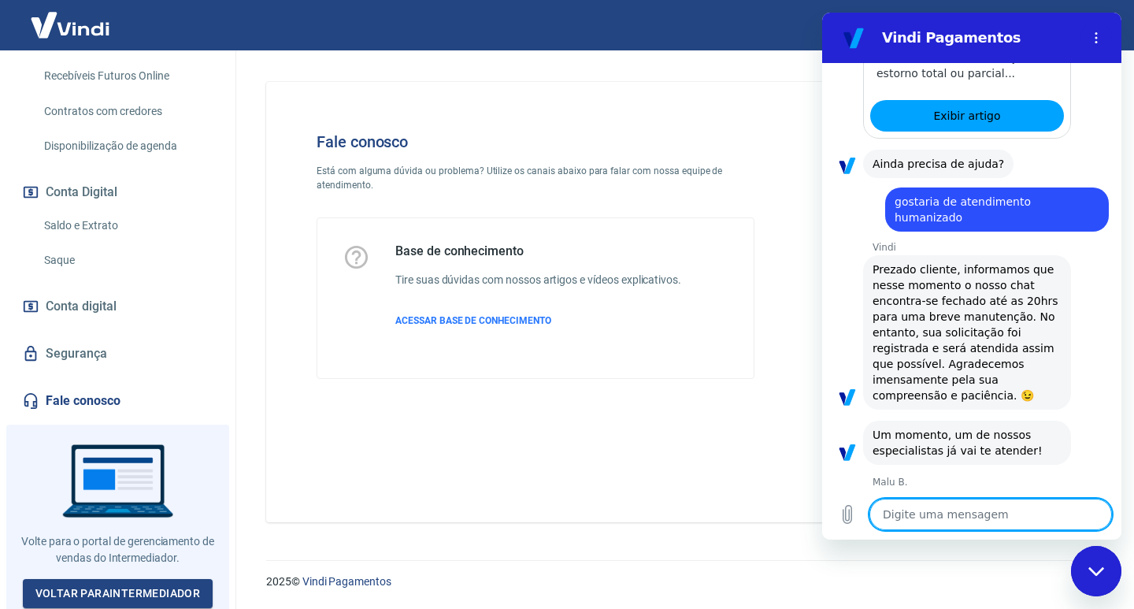
type textarea "x"
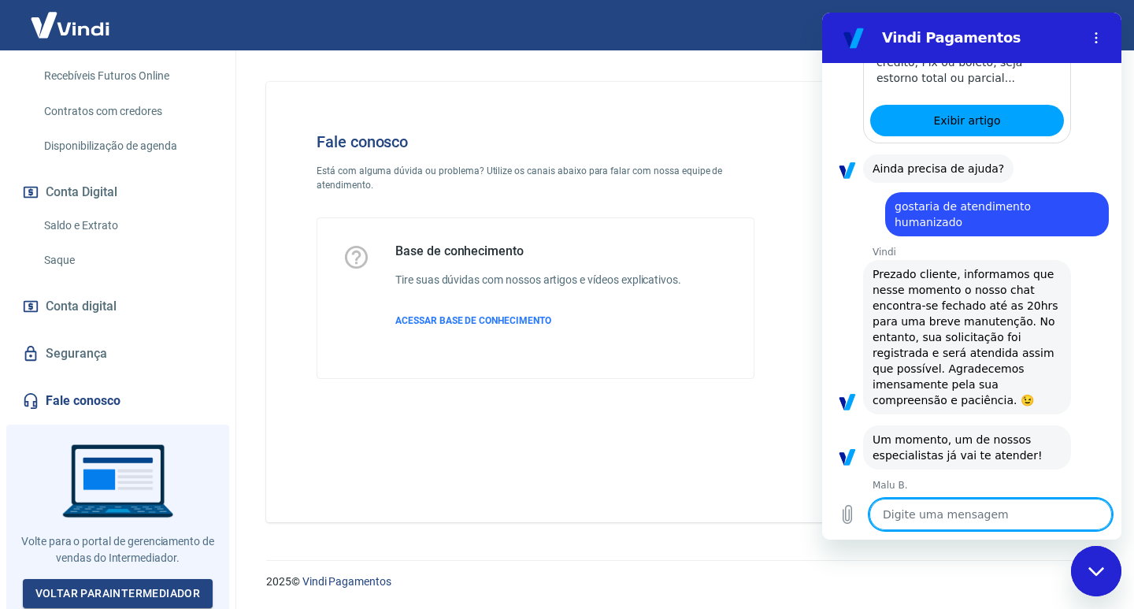
scroll to position [2467, 0]
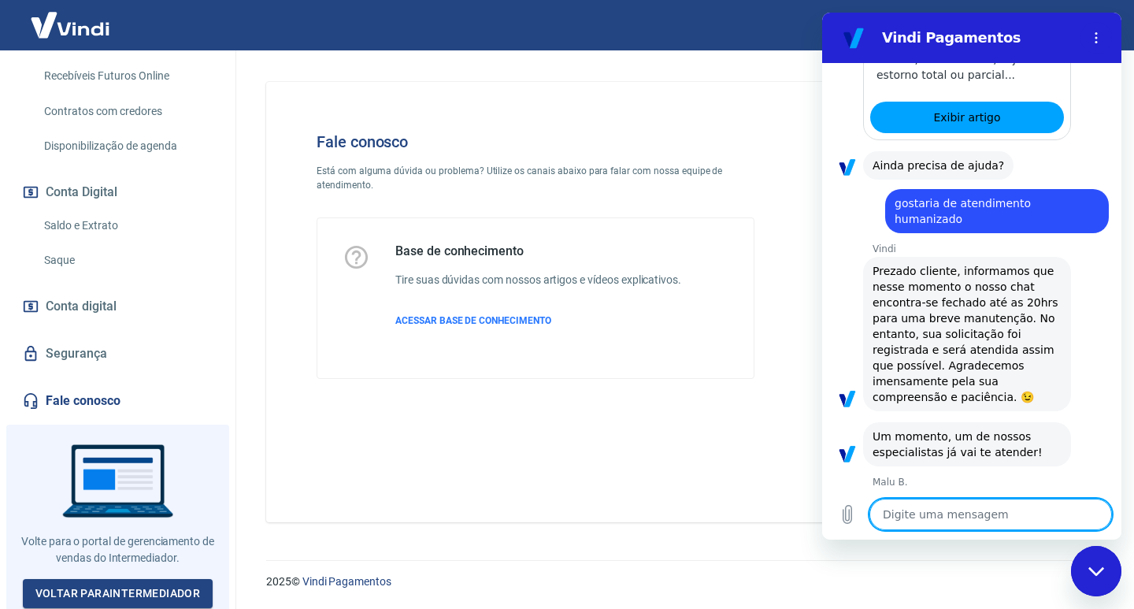
click at [958, 506] on textarea at bounding box center [991, 515] width 243 height 32
type textarea "p"
type textarea "x"
type textarea "pr"
type textarea "x"
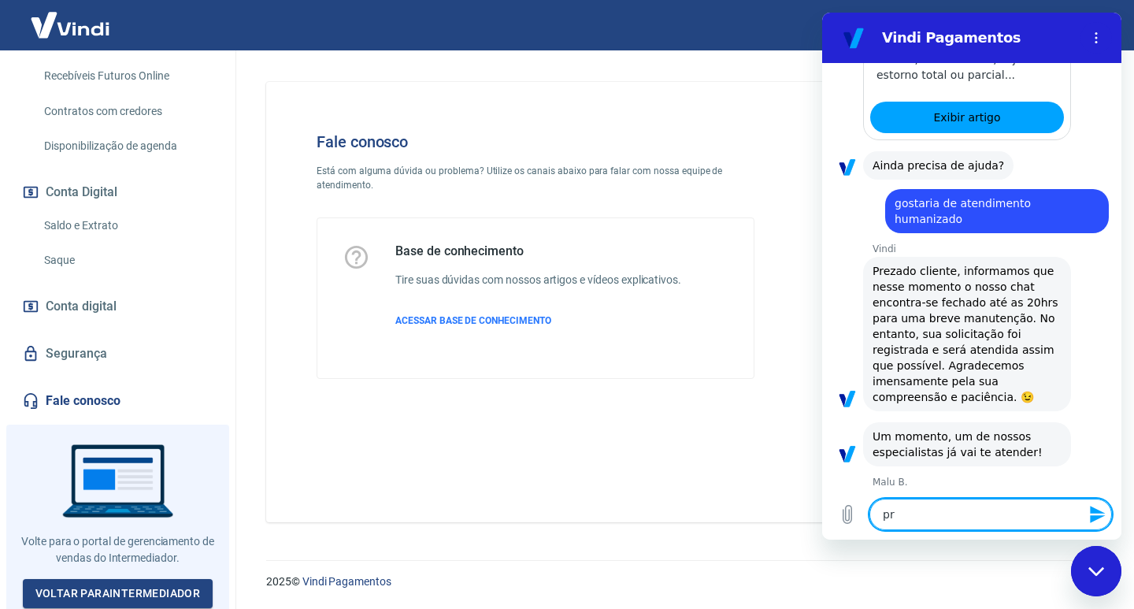
type textarea "pre"
type textarea "x"
type textarea "prec"
type textarea "x"
type textarea "precs"
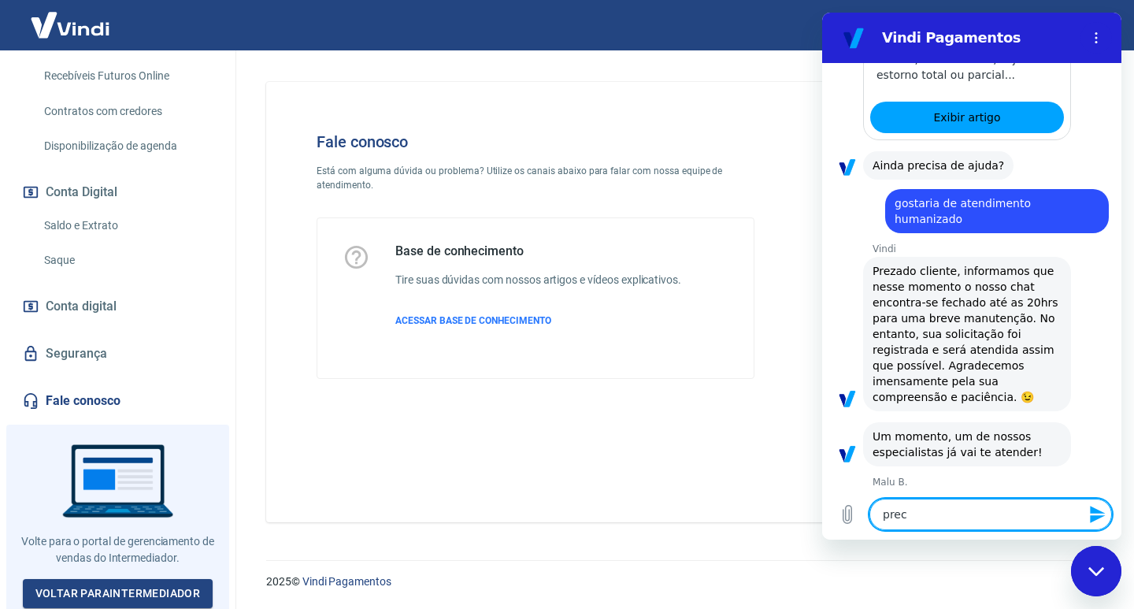
type textarea "x"
type textarea "precsi"
type textarea "x"
type textarea "precsio"
type textarea "x"
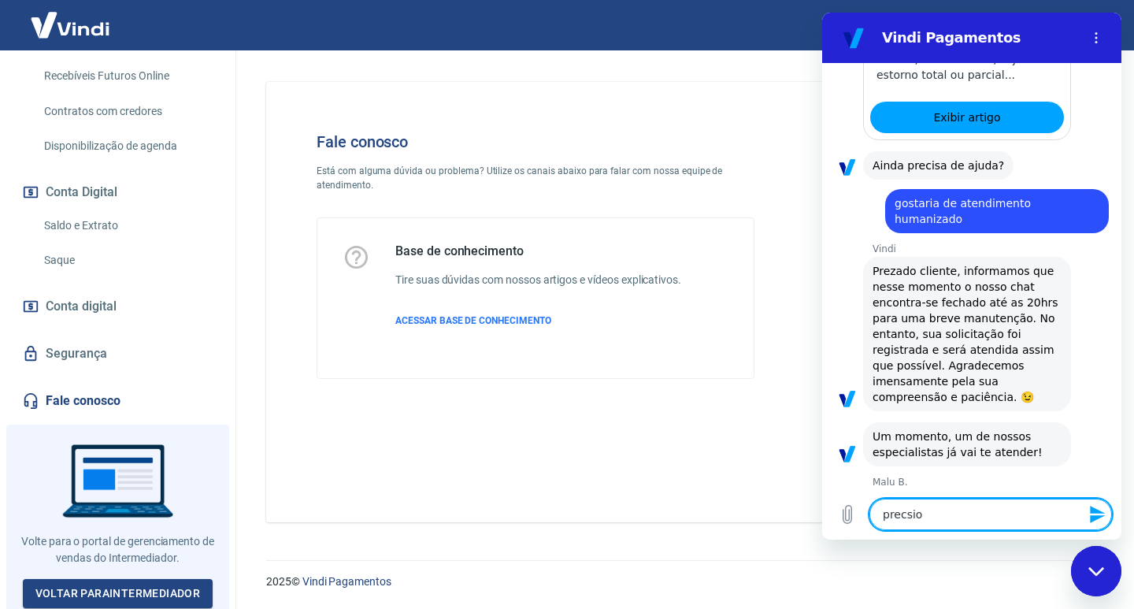
type textarea "precsio"
type textarea "x"
type textarea "precsio"
type textarea "x"
type textarea "precsi"
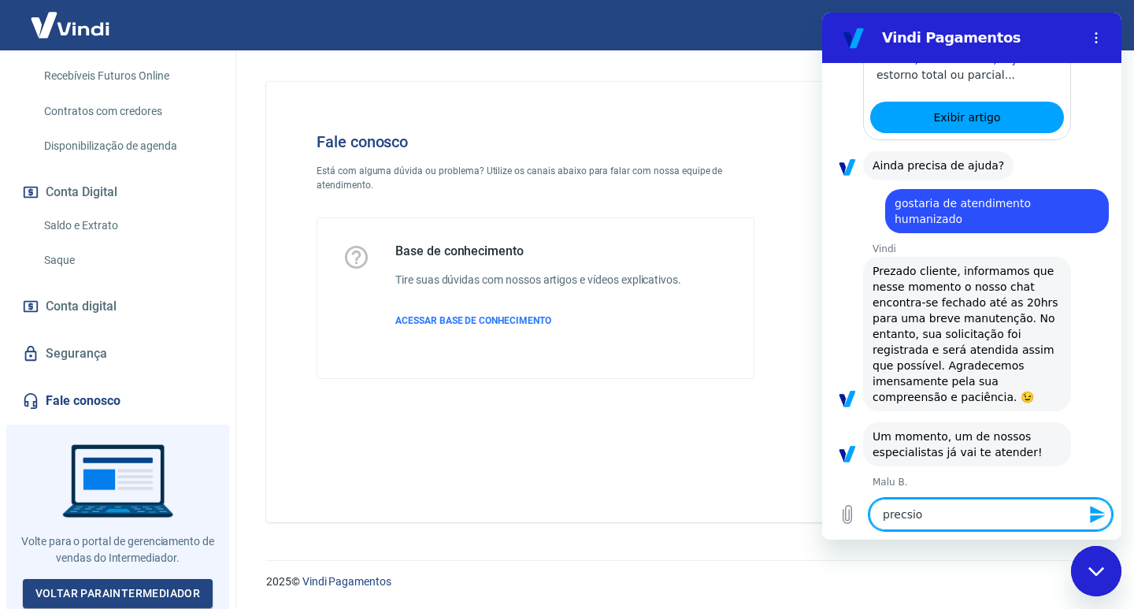
type textarea "x"
type textarea "precs"
type textarea "x"
type textarea "prec"
type textarea "x"
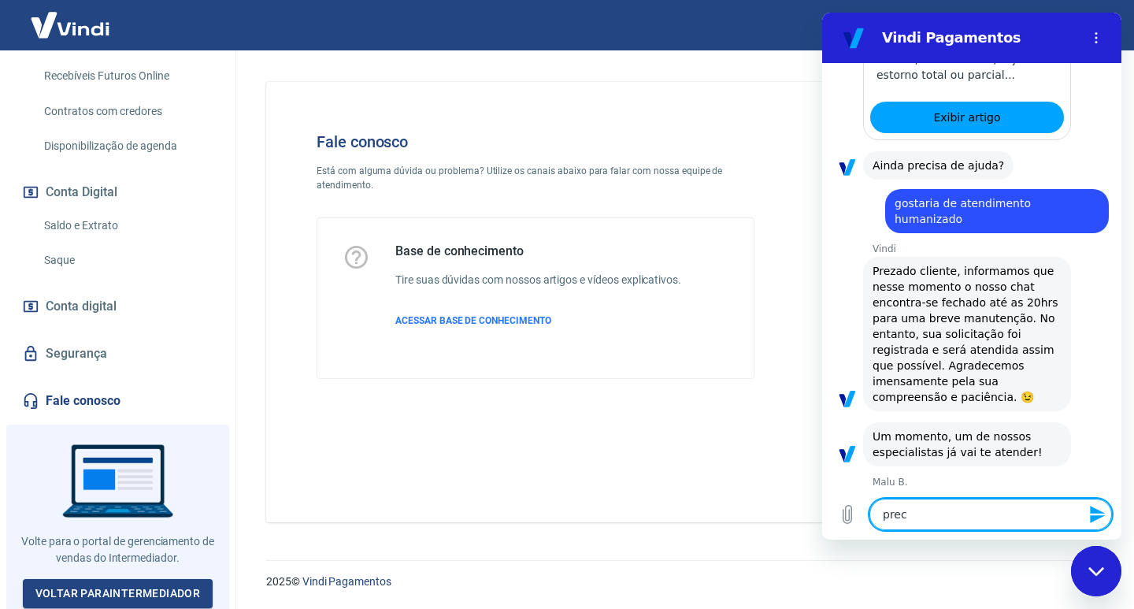
type textarea "pre"
type textarea "x"
type textarea "prec"
type textarea "x"
type textarea "precui"
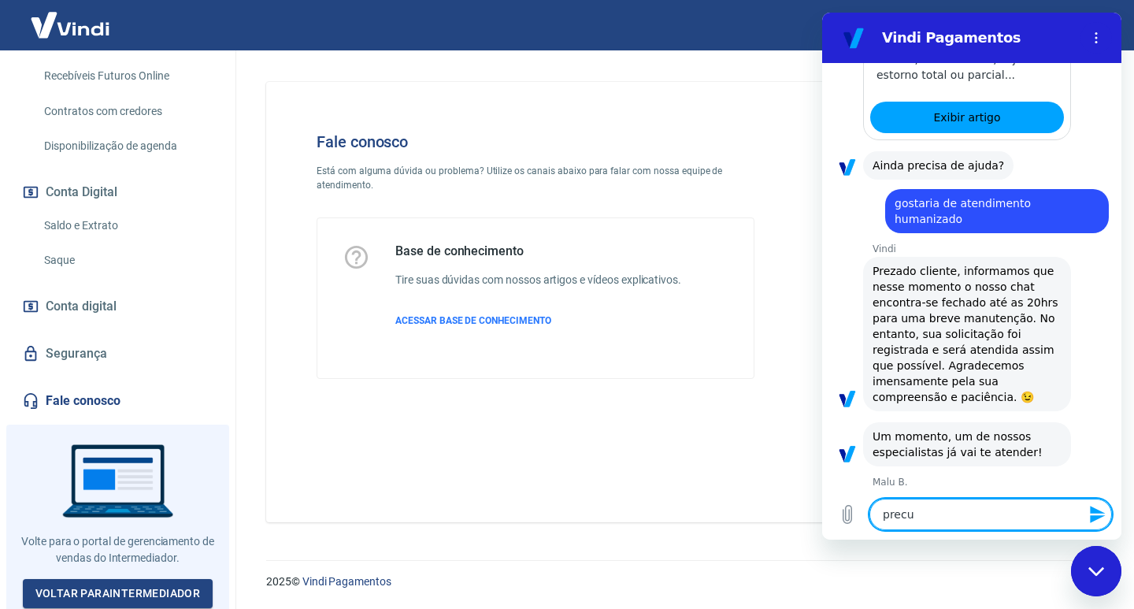
type textarea "x"
type textarea "precuis"
type textarea "x"
type textarea "precuiso"
type textarea "x"
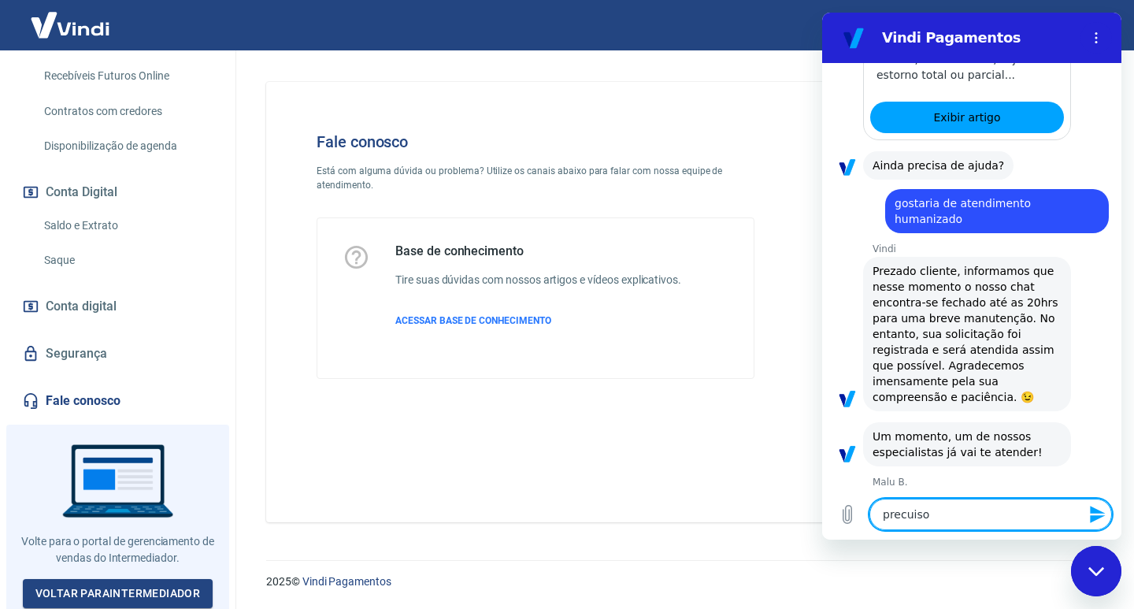
type textarea "precuiso"
type textarea "x"
type textarea "precuiso"
type textarea "x"
type textarea "precuis"
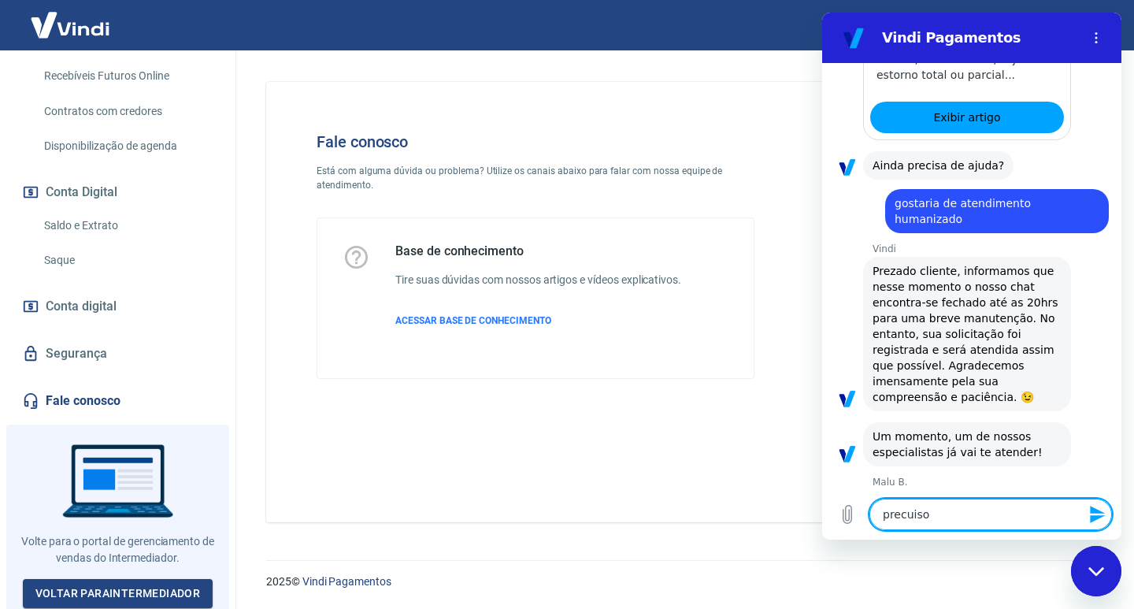
type textarea "x"
type textarea "precui"
type textarea "x"
type textarea "precu"
type textarea "x"
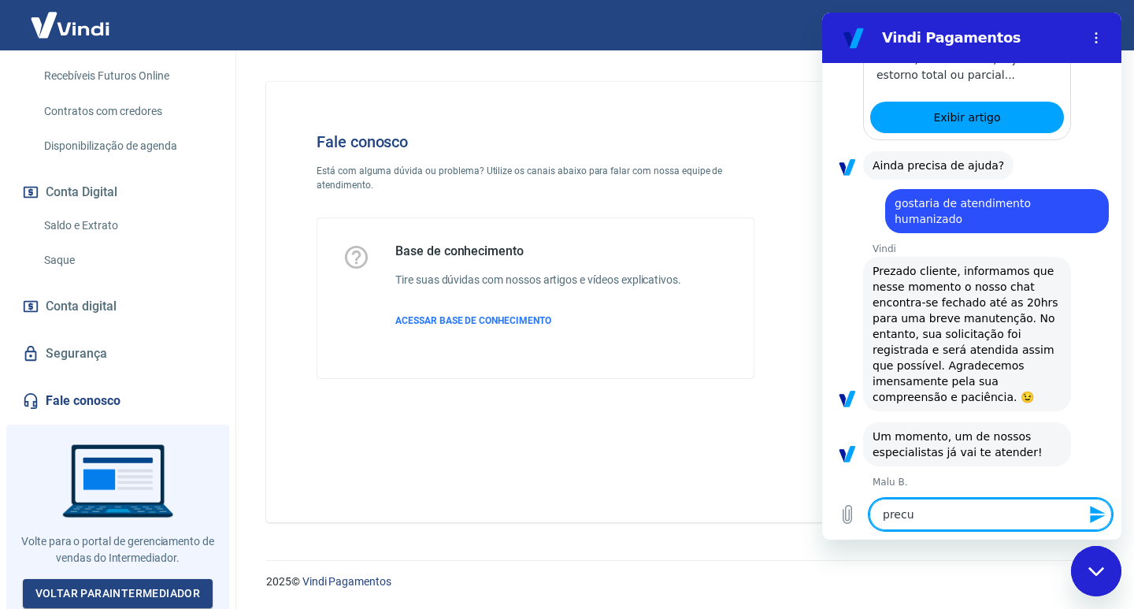
type textarea "prec"
type textarea "x"
type textarea "preci"
type textarea "x"
type textarea "precis"
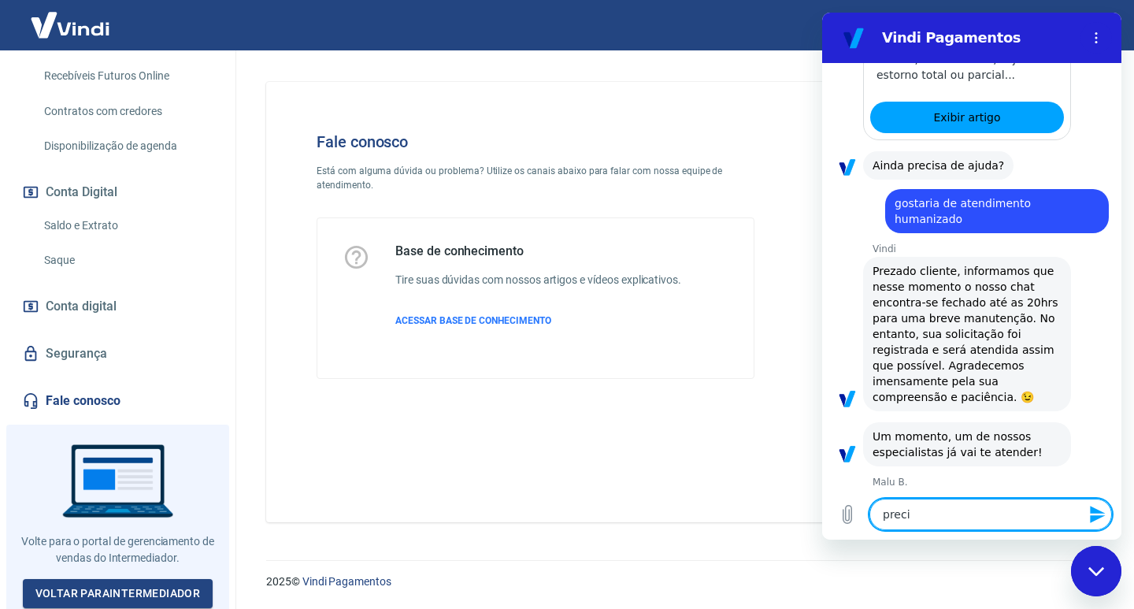
type textarea "x"
type textarea "preciso"
type textarea "x"
type textarea "preciso"
type textarea "x"
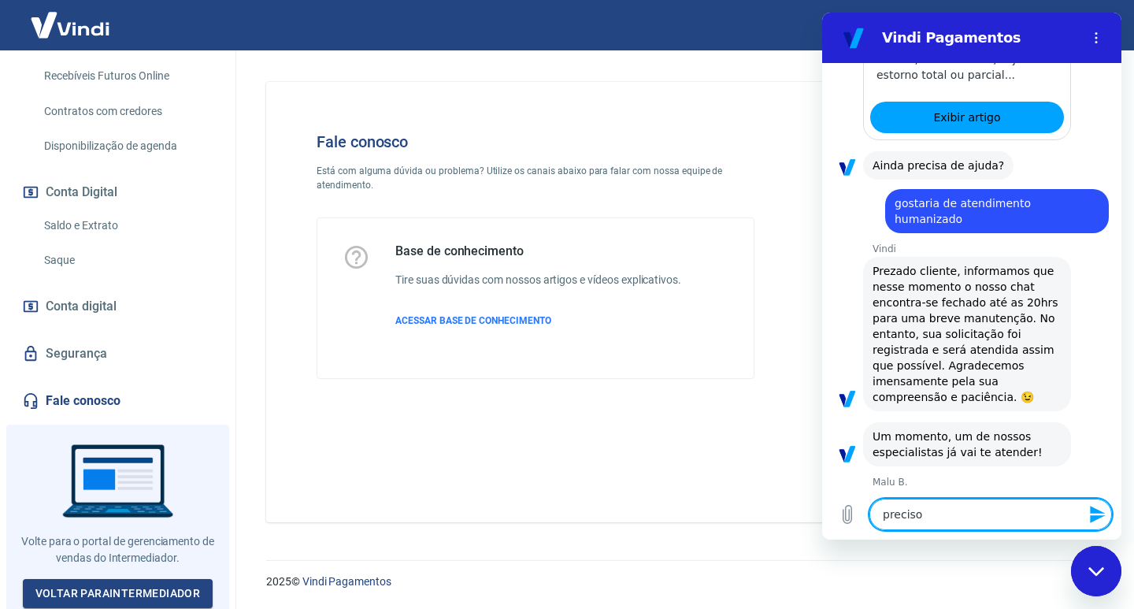
type textarea "preciso d"
type textarea "x"
type textarea "preciso do"
type textarea "x"
type textarea "preciso do"
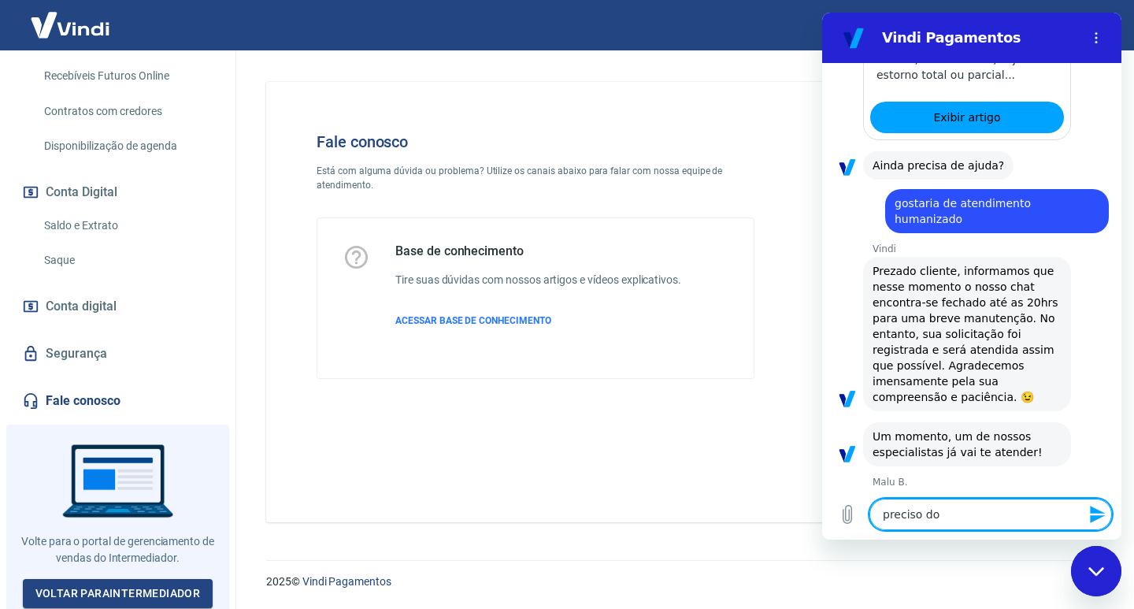
type textarea "x"
type textarea "preciso do c"
type textarea "x"
type textarea "preciso do co"
type textarea "x"
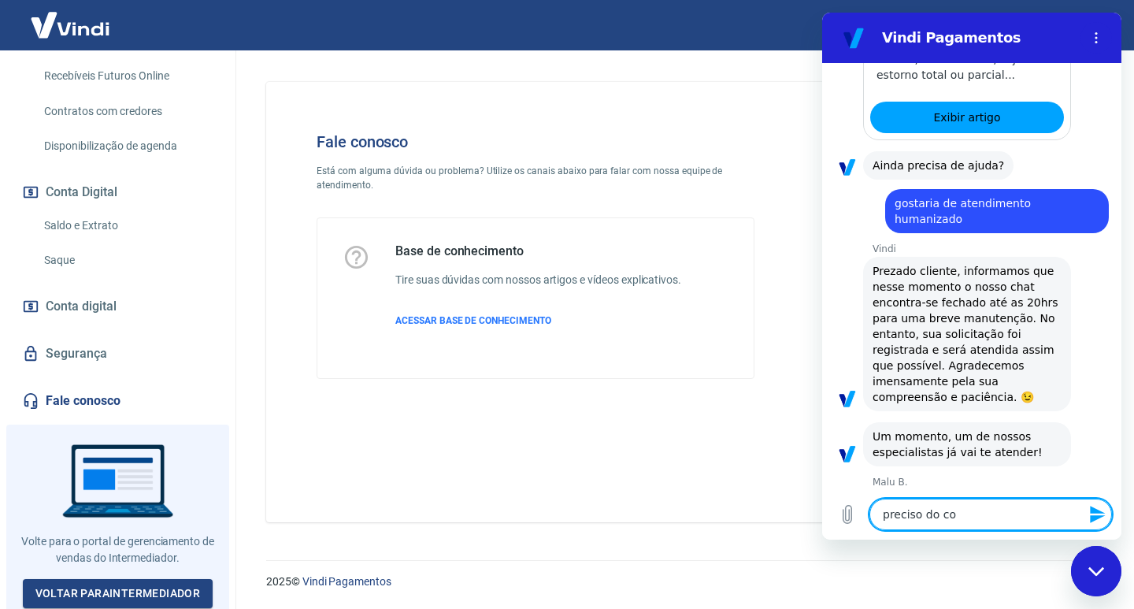
type textarea "preciso do com"
type textarea "x"
type textarea "preciso do comp"
type textarea "x"
type textarea "preciso do compr"
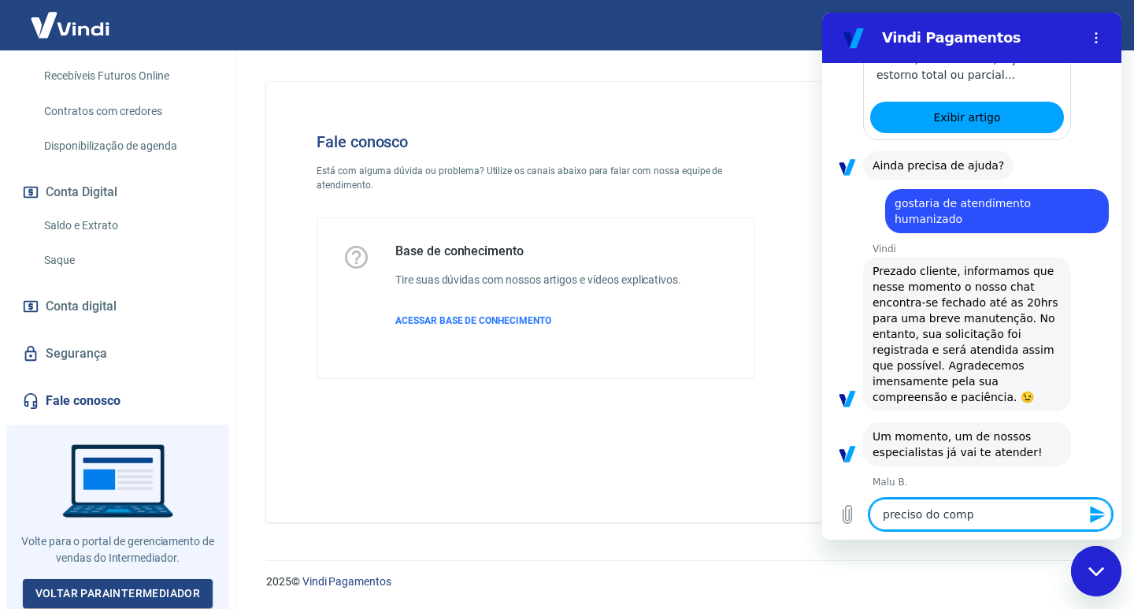
type textarea "x"
type textarea "preciso do compra"
type textarea "x"
type textarea "preciso do comprav"
type textarea "x"
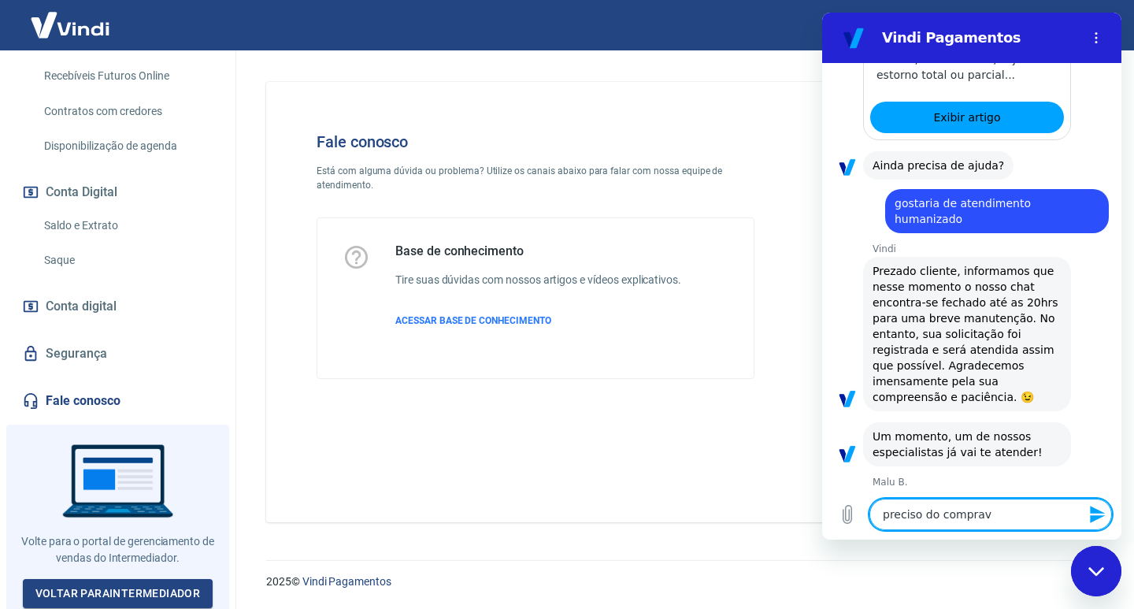
type textarea "preciso do comprava"
type textarea "x"
type textarea "preciso do compravan"
type textarea "x"
type textarea "preciso do compravant"
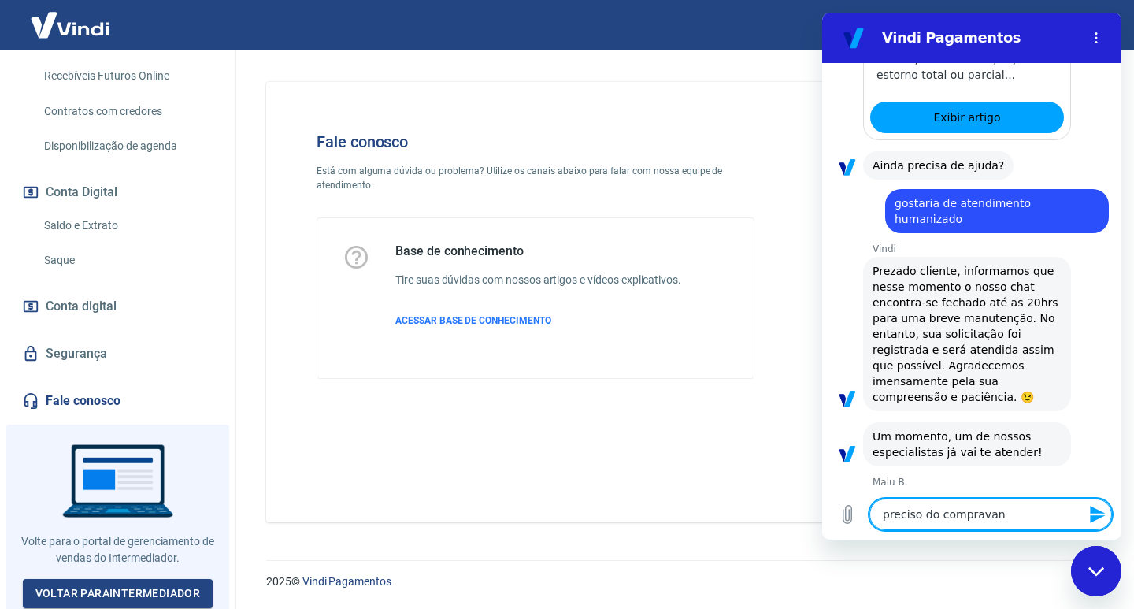
type textarea "x"
type textarea "preciso do compravante"
type textarea "x"
type textarea "preciso do compravante"
type textarea "x"
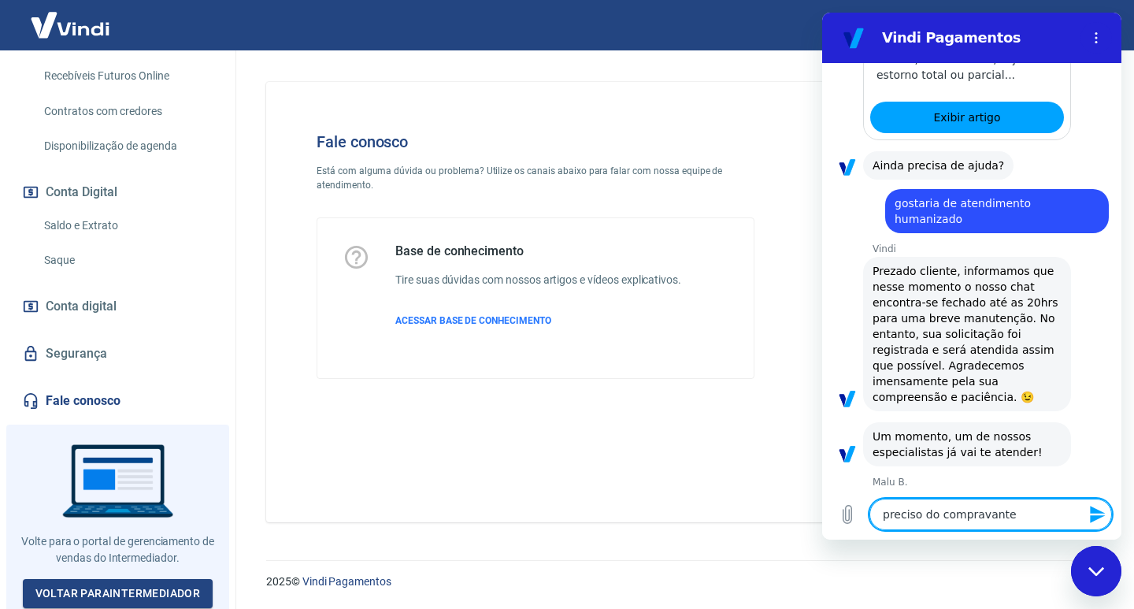
type textarea "preciso do compravante d"
type textarea "x"
type textarea "preciso do compravante de"
type textarea "x"
type textarea "preciso do compravante d"
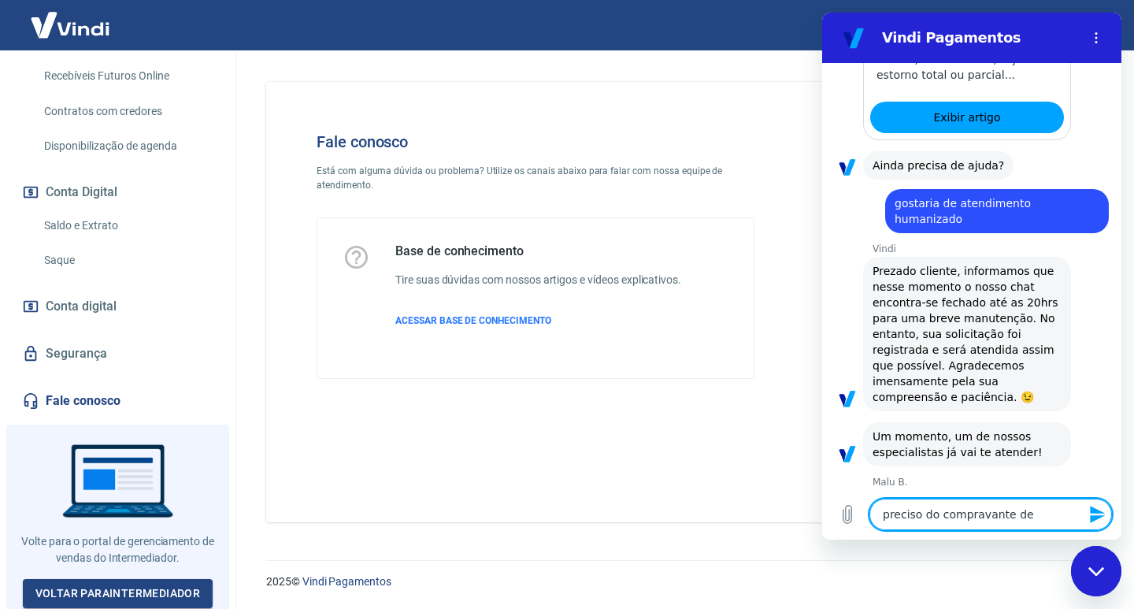
type textarea "x"
type textarea "preciso do compravante"
type textarea "x"
type textarea "preciso do compravante"
type textarea "x"
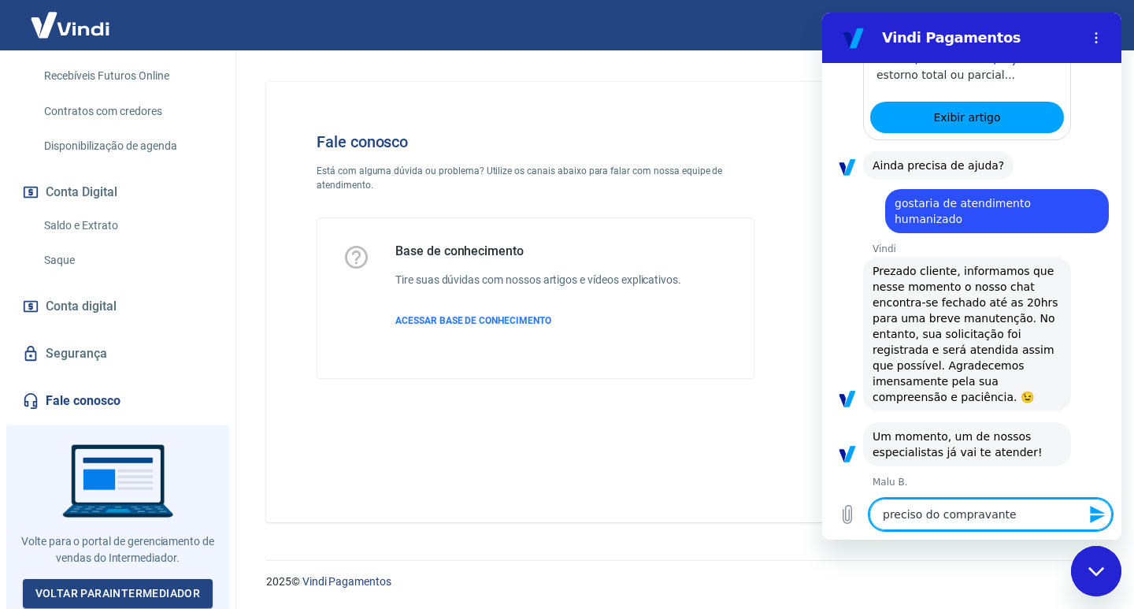
type textarea "preciso do compravant"
type textarea "x"
type textarea "preciso do compravan"
type textarea "x"
type textarea "preciso do comprava"
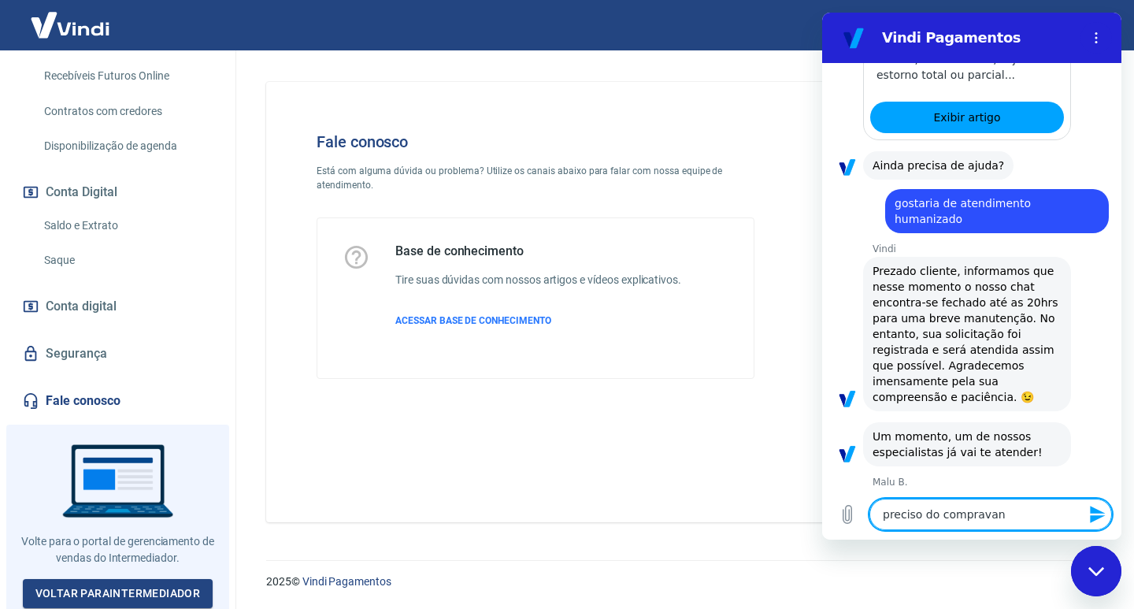
type textarea "x"
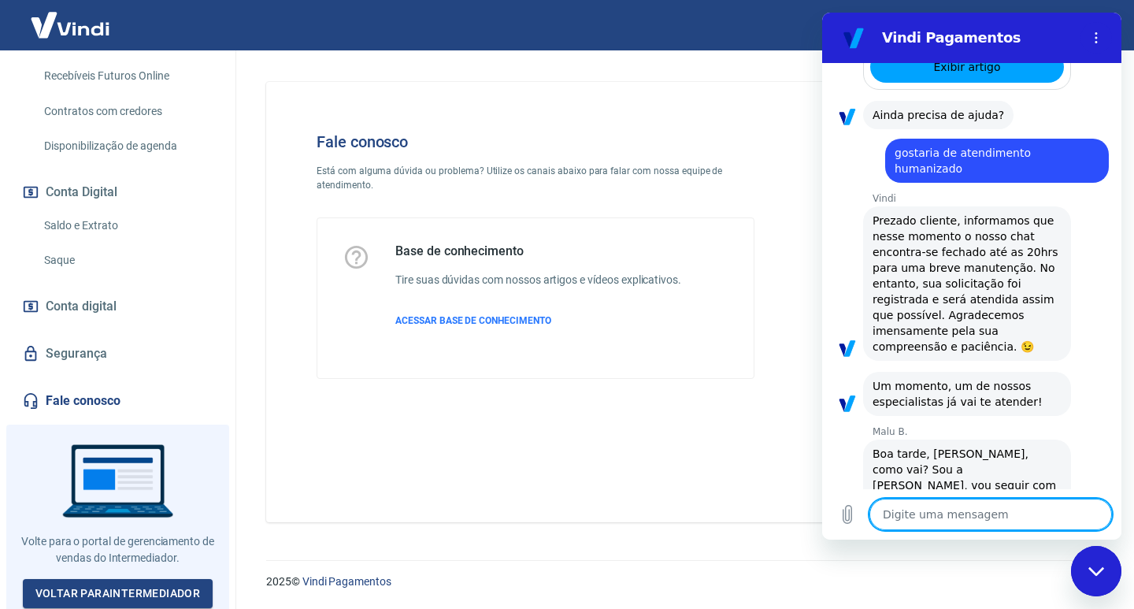
scroll to position [2520, 0]
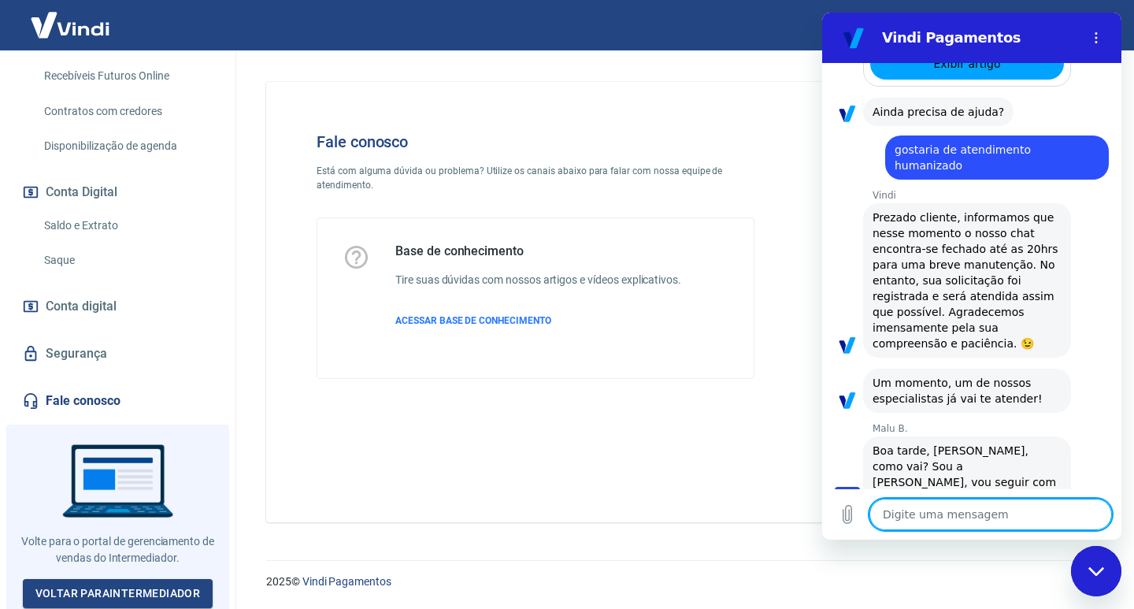
click at [944, 514] on textarea at bounding box center [991, 515] width 243 height 32
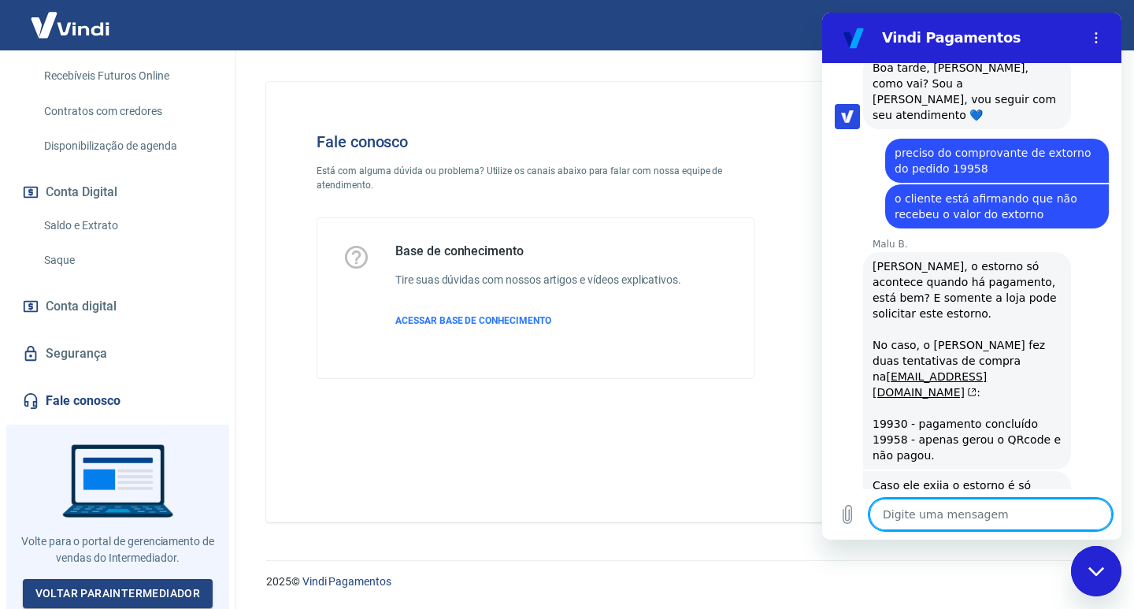
scroll to position [2906, 0]
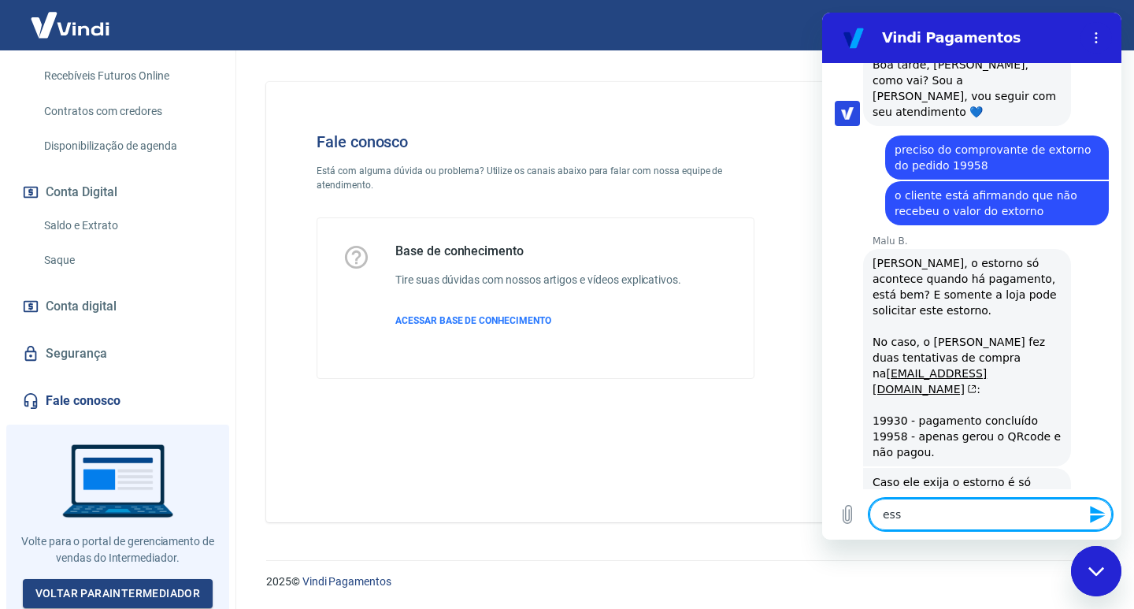
click at [949, 514] on textarea "ess" at bounding box center [991, 515] width 243 height 32
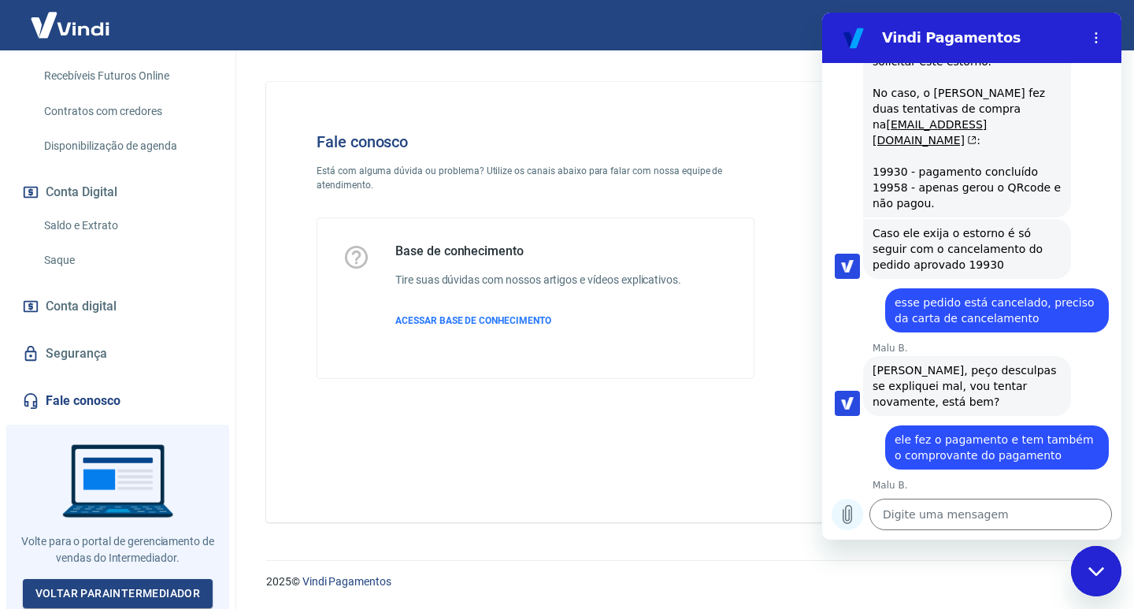
scroll to position [3158, 0]
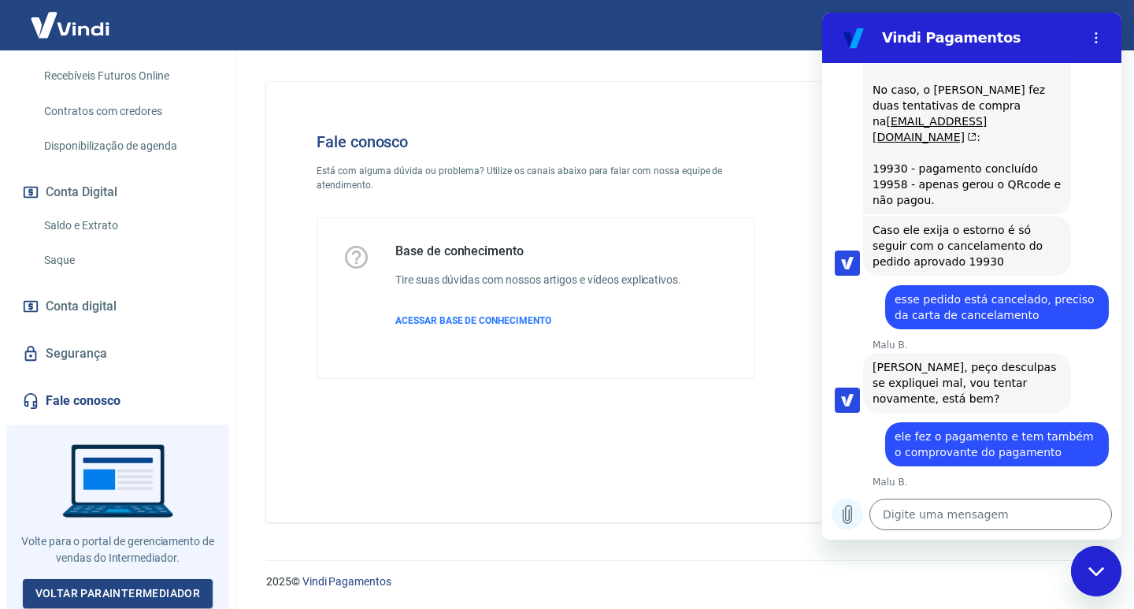
click at [857, 514] on button "Carregar arquivo" at bounding box center [848, 515] width 32 height 32
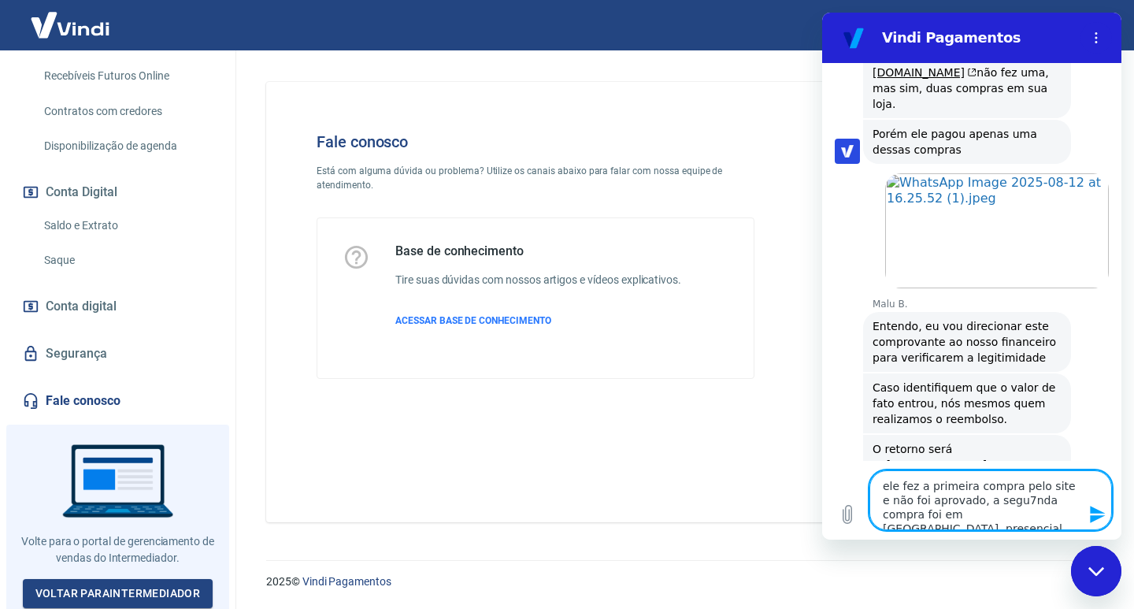
scroll to position [3640, 0]
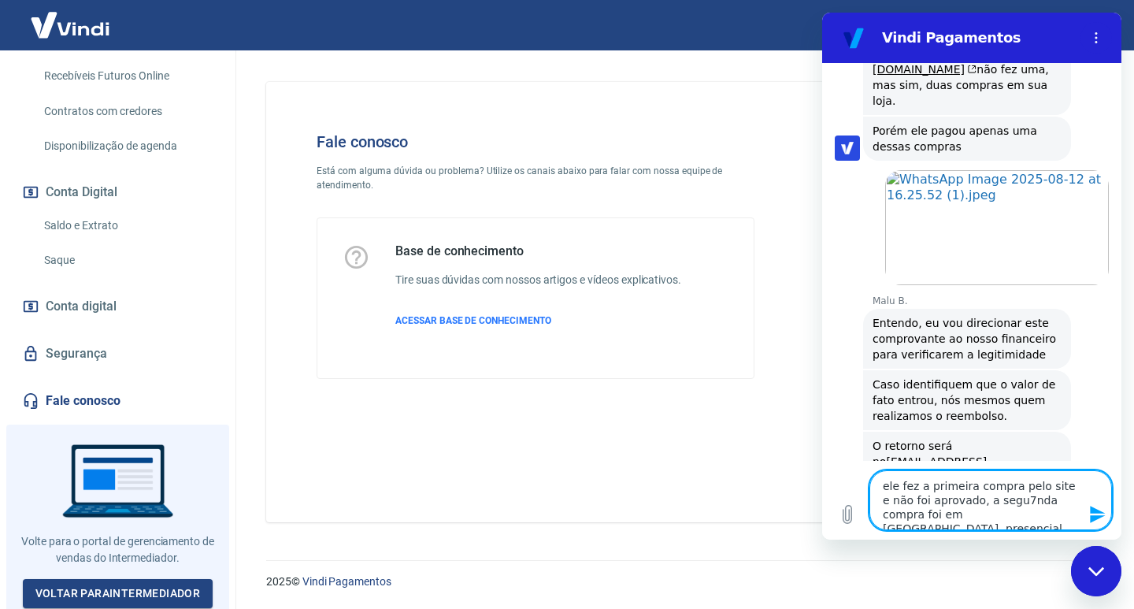
drag, startPoint x: 1013, startPoint y: 492, endPoint x: 1011, endPoint y: 539, distance: 46.5
click at [1013, 498] on textarea "ele fez a primeira compra pelo site e não foi aprovado, a segu7nda compra foi e…" at bounding box center [991, 500] width 243 height 60
click at [1007, 510] on textarea "ele fez a primeira compra pelo site e não foi aprovado, a segu7nda compra foi e…" at bounding box center [991, 500] width 243 height 60
click at [1010, 502] on textarea "ele fez a primeira compra pelo site e não foi aprovado, a segu7nda compra foi e…" at bounding box center [991, 500] width 243 height 60
click at [1001, 516] on textarea "ele fez a primeira compra pelo site e não foi aprovado, a segunda compra foi em…" at bounding box center [991, 500] width 243 height 60
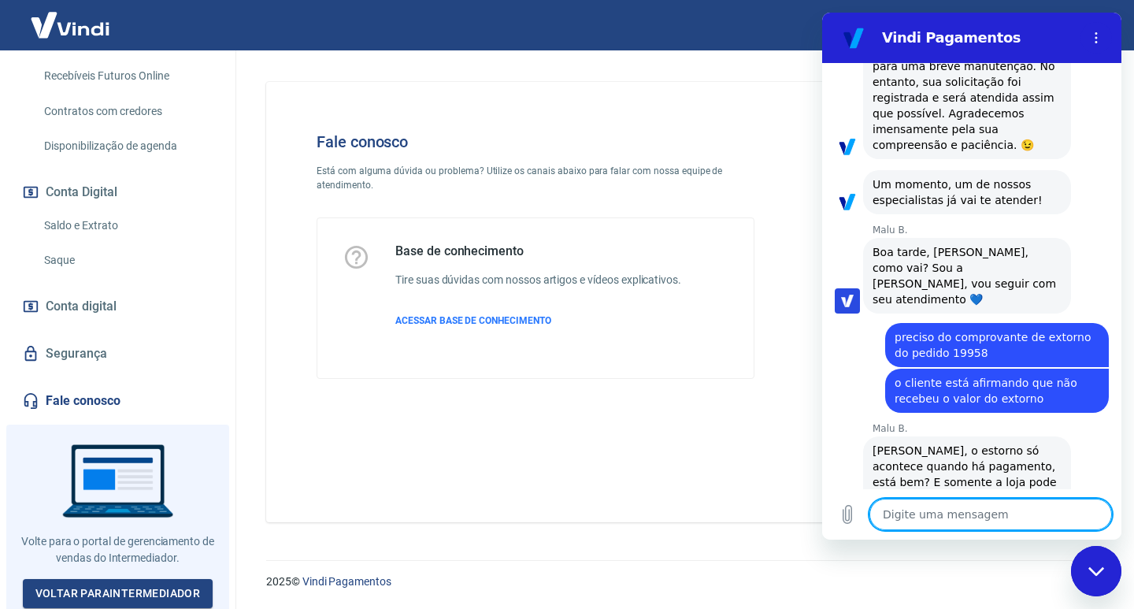
scroll to position [2757, 0]
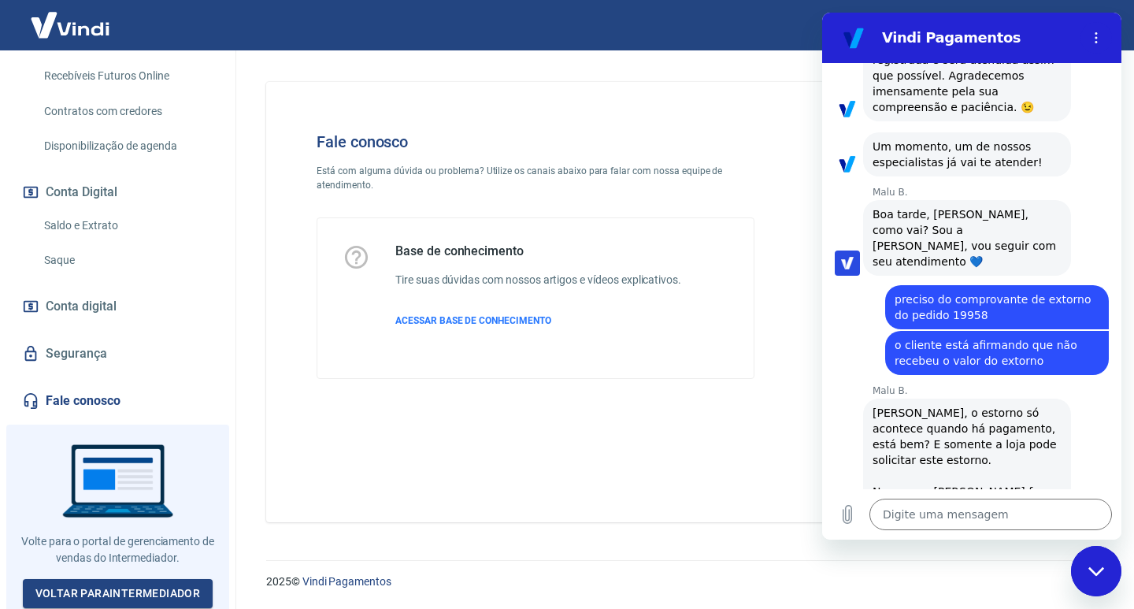
drag, startPoint x: 902, startPoint y: 461, endPoint x: 870, endPoint y: 452, distance: 33.4
click at [870, 452] on div "Malu B. diz: Hadriel, o estorno só acontece quando há pagamento, está bem? E so…" at bounding box center [967, 507] width 208 height 217
copy div "19930"
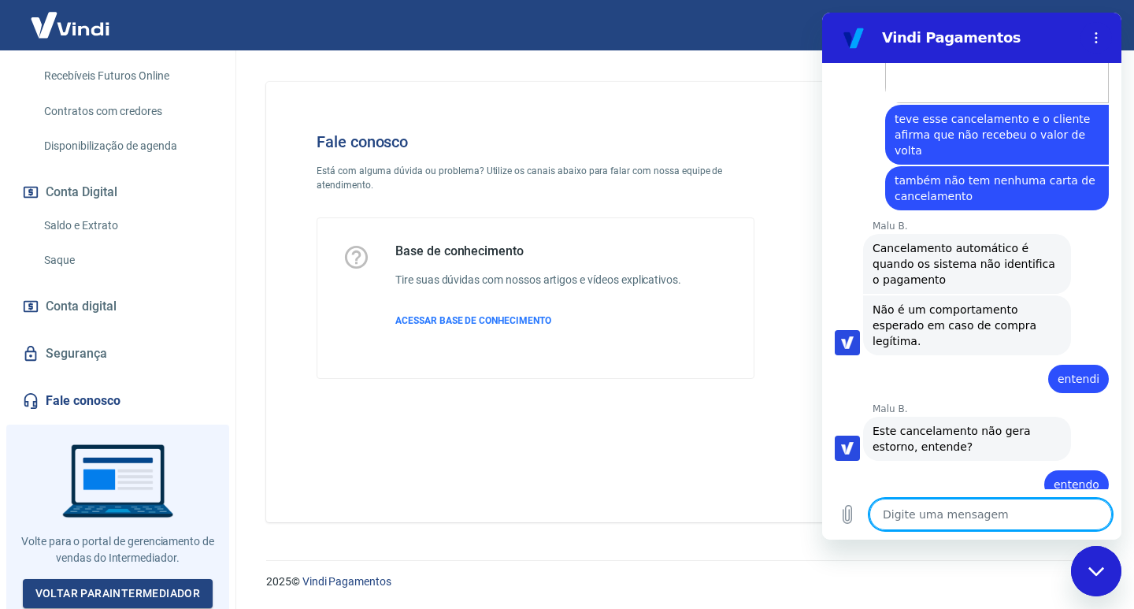
scroll to position [4593, 0]
drag, startPoint x: 962, startPoint y: 522, endPoint x: 978, endPoint y: 521, distance: 16.6
click at [968, 521] on textarea at bounding box center [991, 515] width 243 height 32
click at [1025, 524] on textarea at bounding box center [991, 515] width 243 height 32
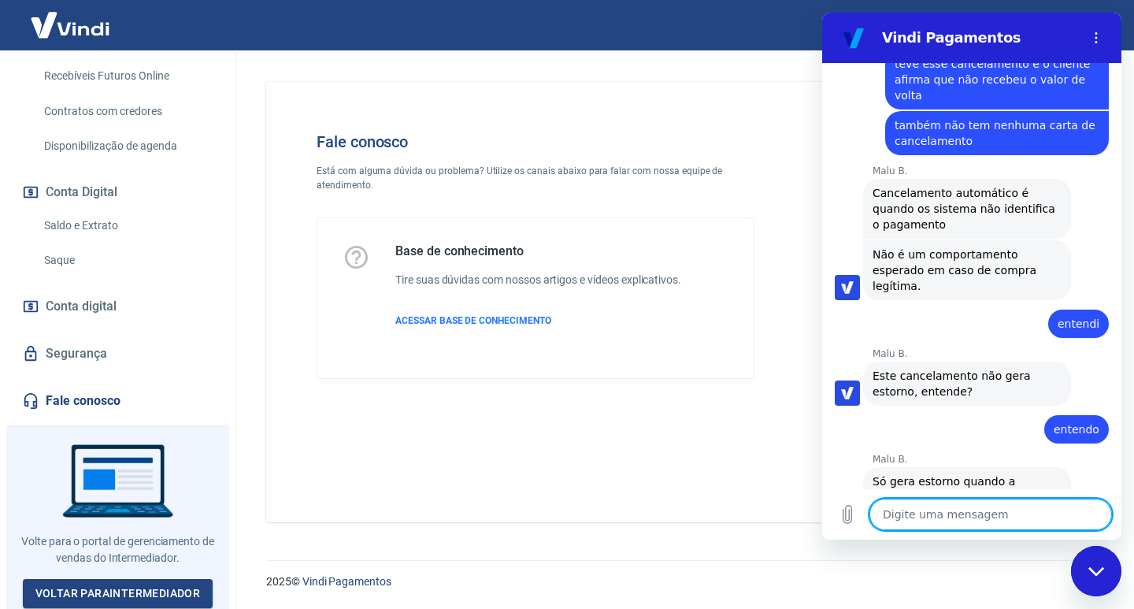
scroll to position [5033, 0]
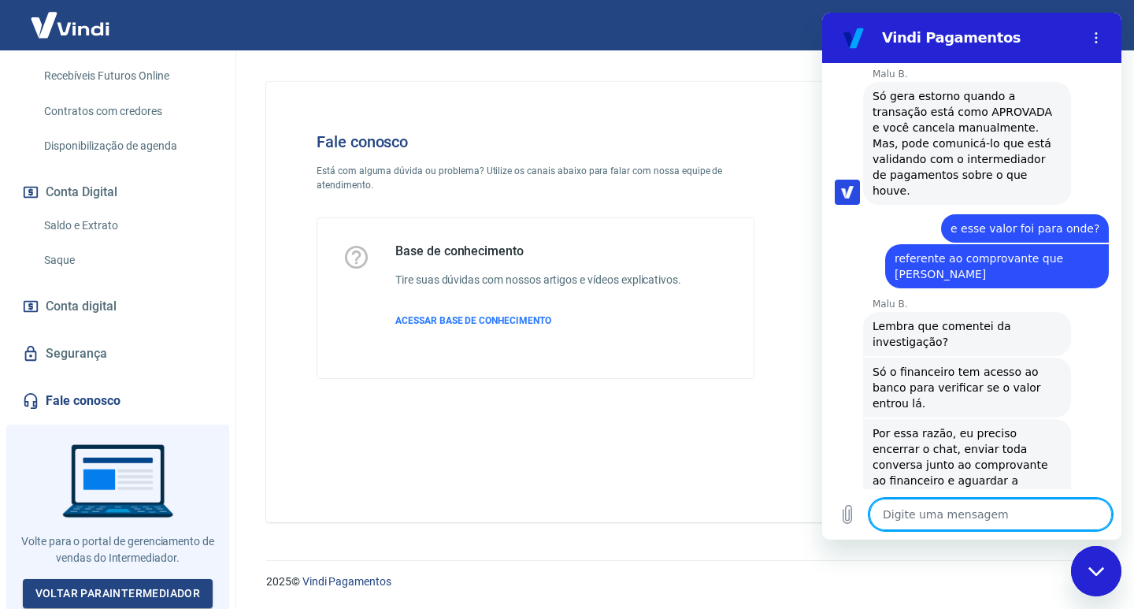
click at [953, 516] on textarea at bounding box center [991, 515] width 243 height 32
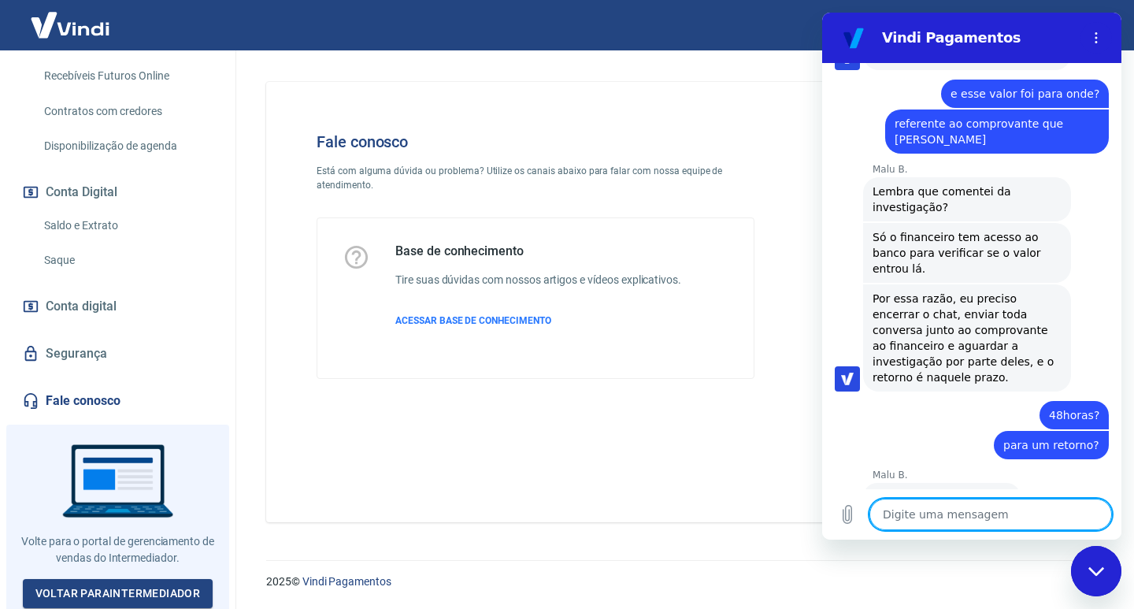
scroll to position [5201, 0]
